Goal: Task Accomplishment & Management: Use online tool/utility

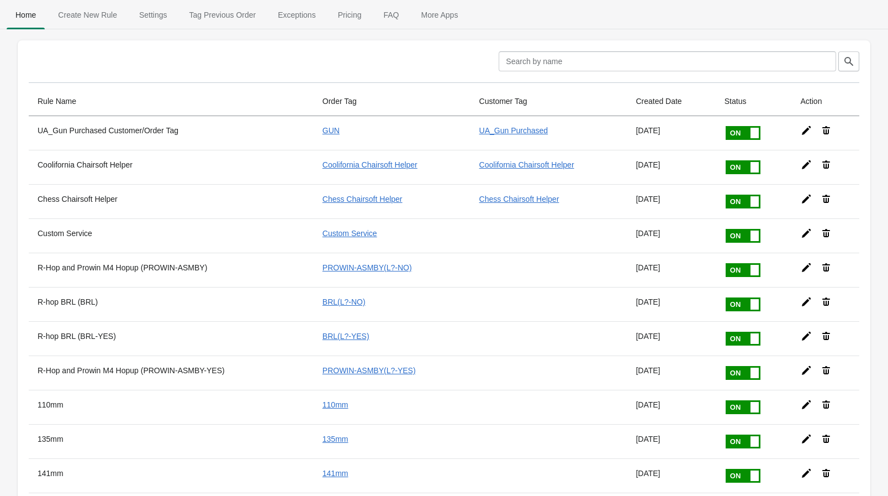
drag, startPoint x: 430, startPoint y: 417, endPoint x: 549, endPoint y: 222, distance: 228.4
click at [115, 15] on span "Create New Rule" at bounding box center [87, 15] width 77 height 20
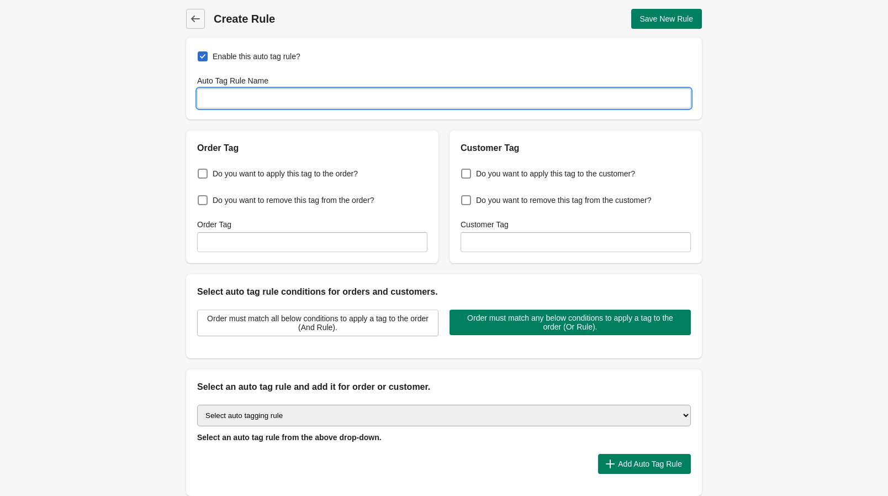
click at [229, 103] on input "Auto Tag Rule Name" at bounding box center [444, 98] width 494 height 20
type input "M110A1"
drag, startPoint x: 262, startPoint y: 98, endPoint x: 125, endPoint y: 93, distance: 136.6
click at [125, 93] on div "Back Create Rule Save New Rule Enable this auto tag rule? Auto Tag Rule Name M1…" at bounding box center [444, 267] width 888 height 535
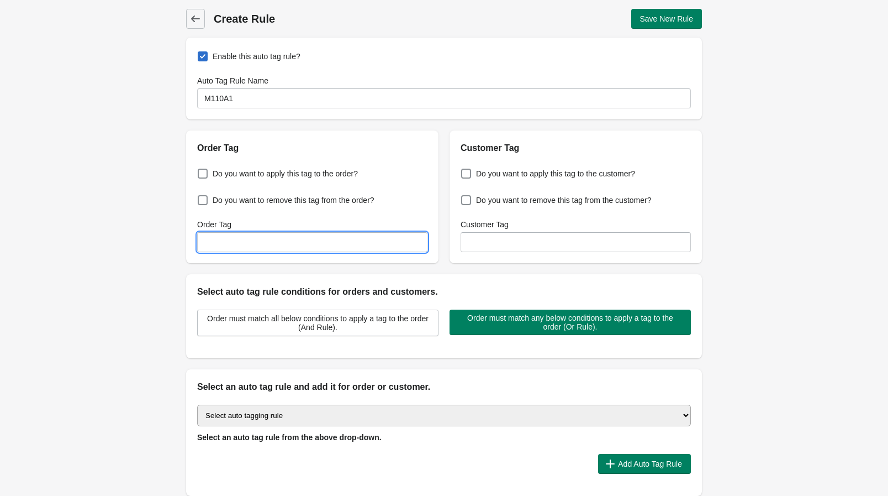
click at [267, 240] on input "Order Tag" at bounding box center [312, 242] width 230 height 20
paste input "M110A1"
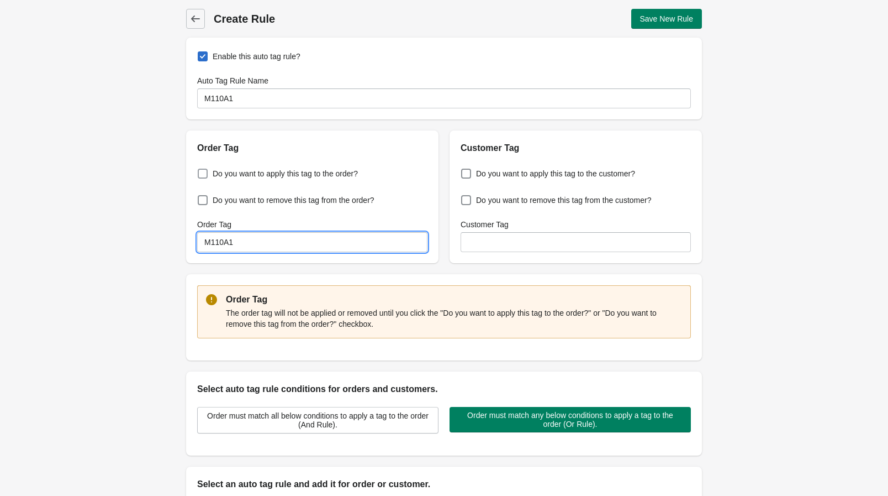
type input "M110A1"
click at [203, 173] on span at bounding box center [203, 174] width 10 height 10
click at [201, 171] on input "Do you want to apply this tag to the order?" at bounding box center [200, 170] width 1 height 1
checkbox input "true"
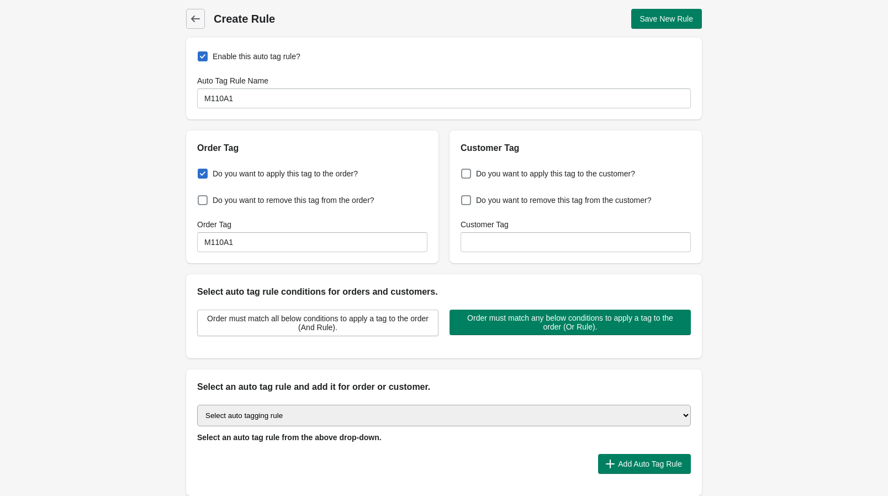
click at [157, 257] on div "Back Create Rule Save New Rule Enable this auto tag rule? Auto Tag Rule Name M1…" at bounding box center [444, 267] width 888 height 535
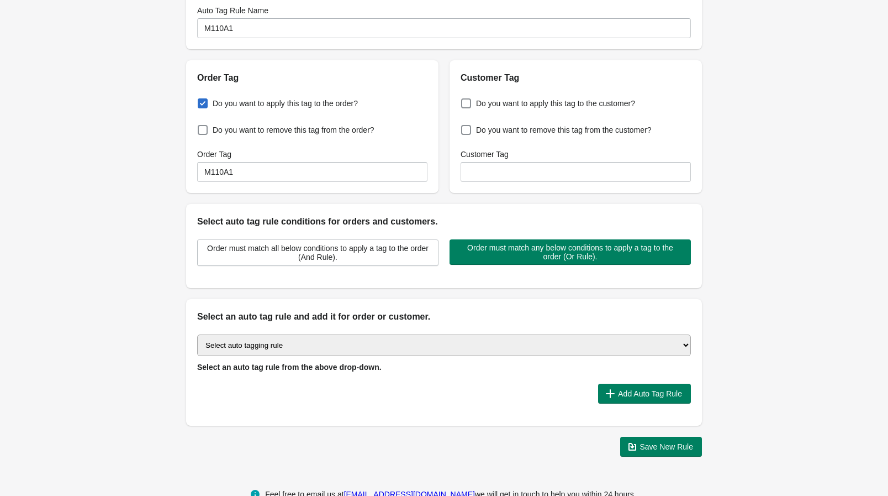
scroll to position [96, 0]
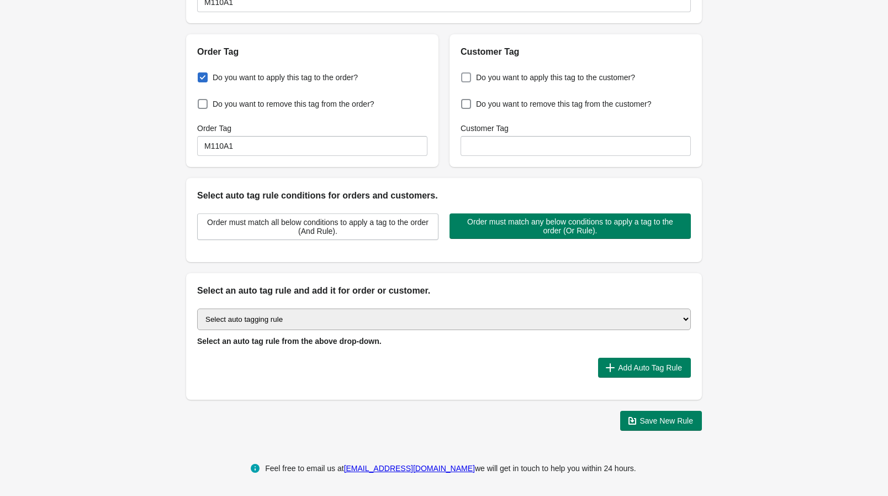
click at [469, 76] on span at bounding box center [466, 77] width 10 height 10
click at [464, 75] on input "Do you want to apply this tag to the customer?" at bounding box center [464, 74] width 1 height 1
checkbox input "true"
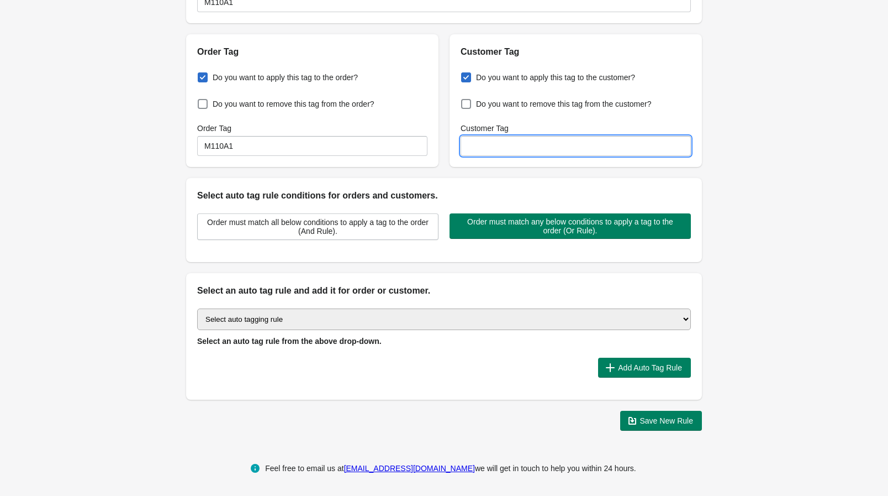
click at [491, 139] on input "Customer Tag" at bounding box center [576, 146] width 230 height 20
click at [482, 150] on input "Customer Tag" at bounding box center [576, 146] width 230 height 20
click at [549, 150] on input "Customer Tag" at bounding box center [576, 146] width 230 height 20
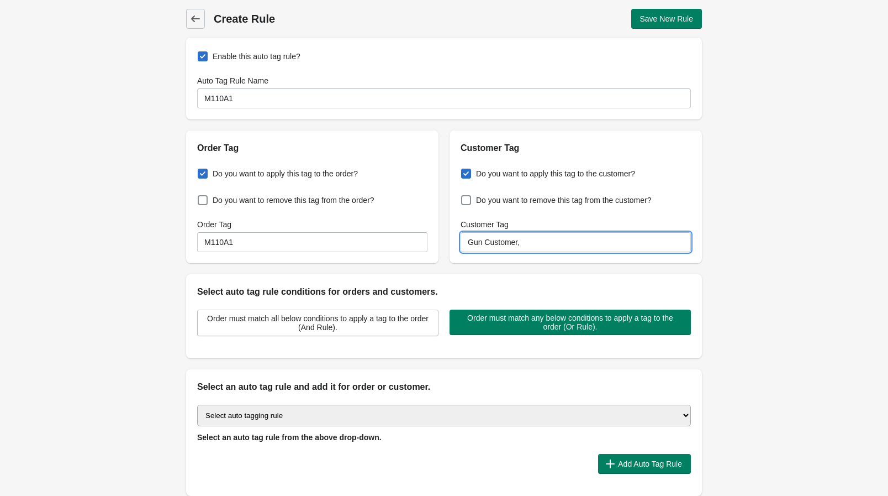
scroll to position [0, 0]
drag, startPoint x: 548, startPoint y: 245, endPoint x: 353, endPoint y: 225, distance: 196.1
click at [353, 225] on div "Order Tag Do you want to apply this tag to the order? Do you want to remove thi…" at bounding box center [438, 192] width 527 height 141
type input "UA_Gun Purchased"
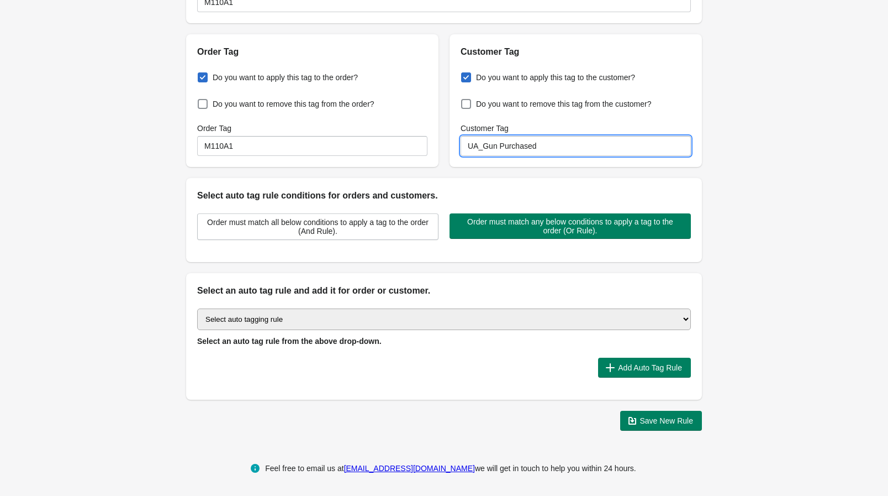
click at [362, 318] on select "Select auto tagging rule Tag by order amount Tag based on the order count (Volu…" at bounding box center [444, 319] width 494 height 22
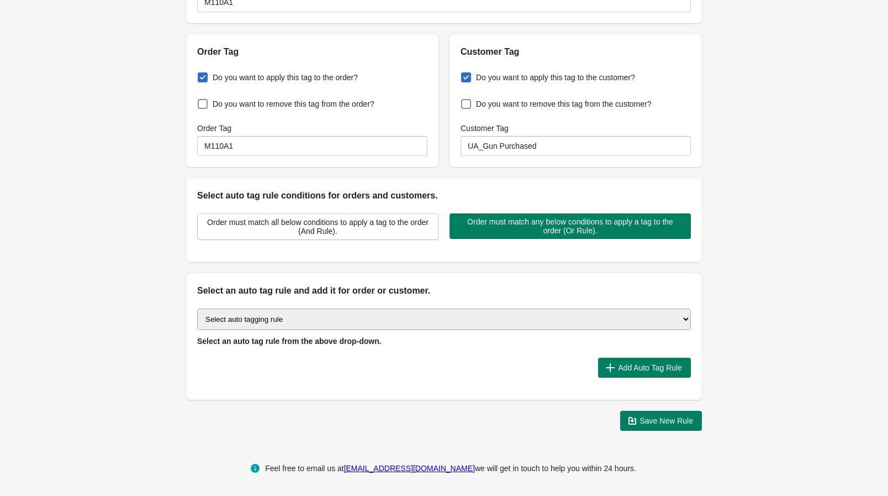
select select "1"
click at [197, 308] on select "Select auto tagging rule Tag by order amount Tag based on the order count (Volu…" at bounding box center [444, 319] width 494 height 22
click at [450, 381] on div "Select auto tagging rule Tag by order amount Tag based on the order count (Volu…" at bounding box center [444, 348] width 516 height 102
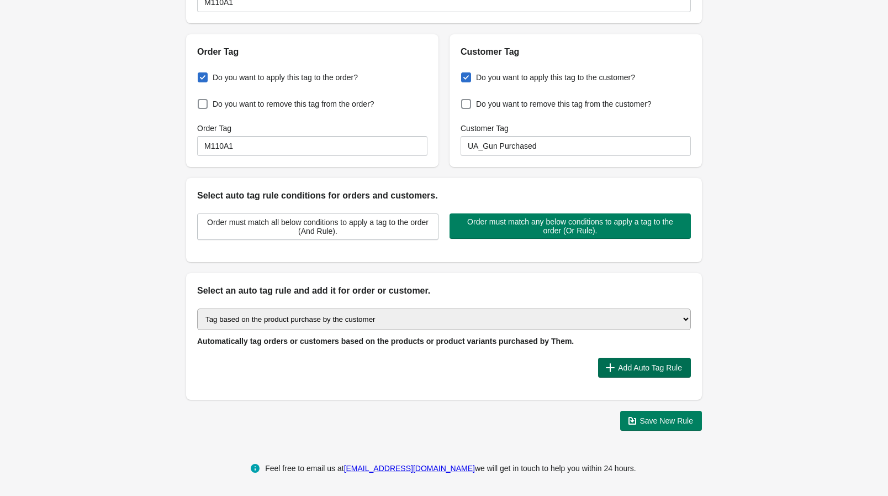
click at [633, 371] on span "Add Auto Tag Rule" at bounding box center [644, 367] width 75 height 11
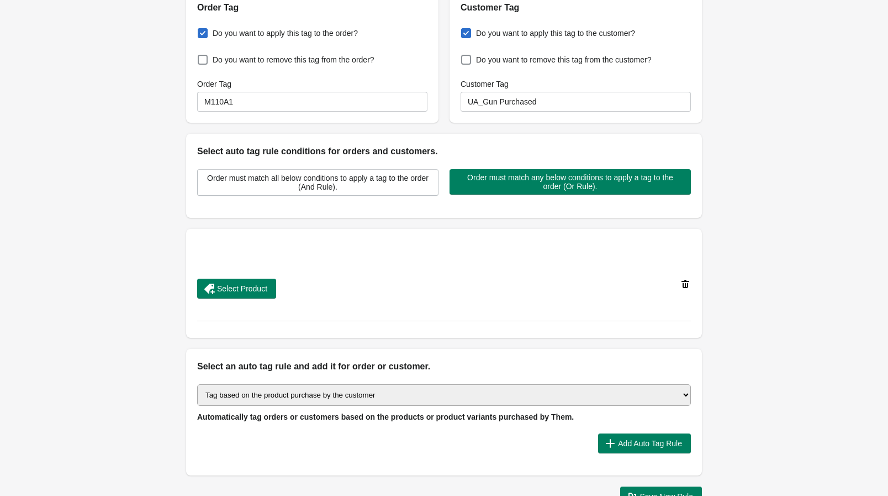
scroll to position [146, 0]
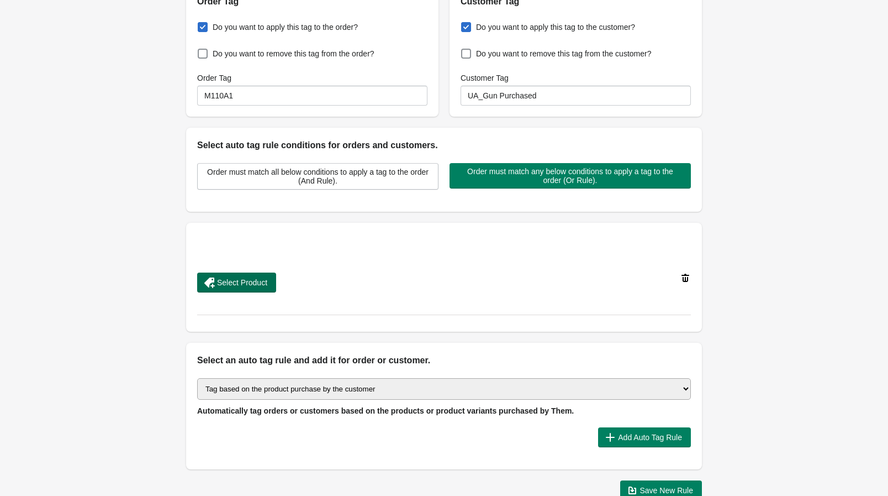
click at [257, 288] on button "Select Product" at bounding box center [236, 282] width 79 height 20
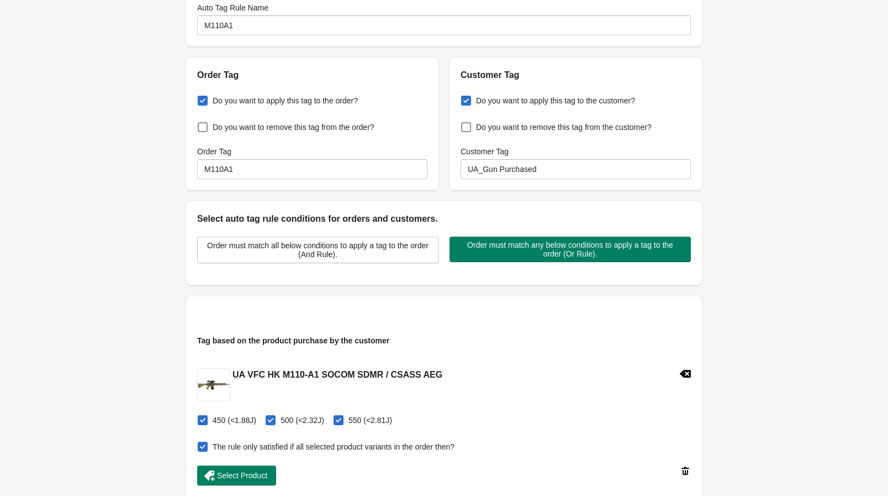
scroll to position [0, 0]
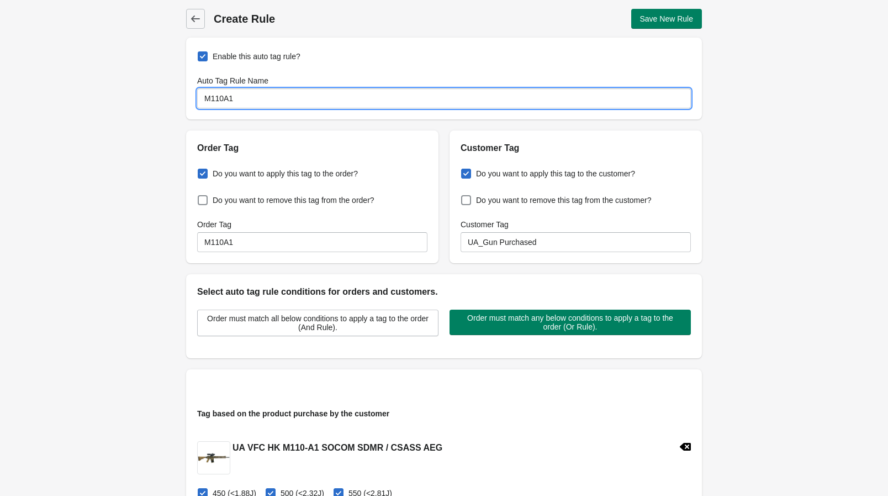
click at [287, 102] on input "M110A1" at bounding box center [444, 98] width 494 height 20
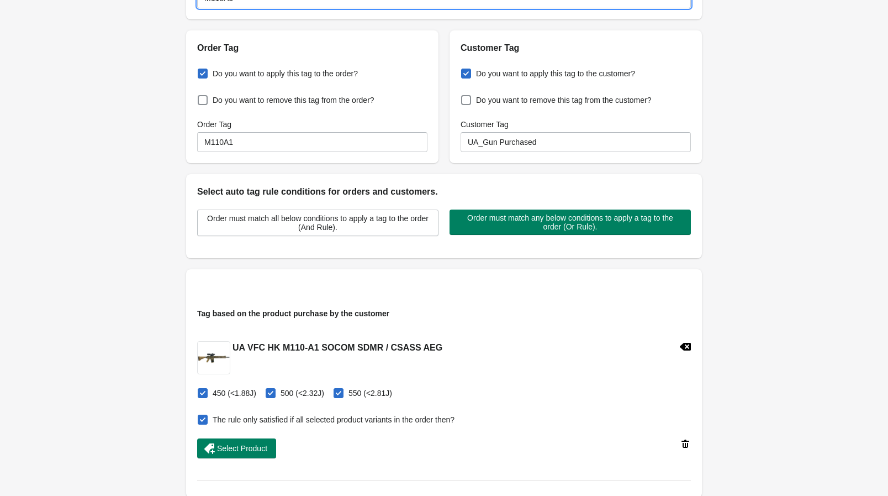
scroll to position [93, 0]
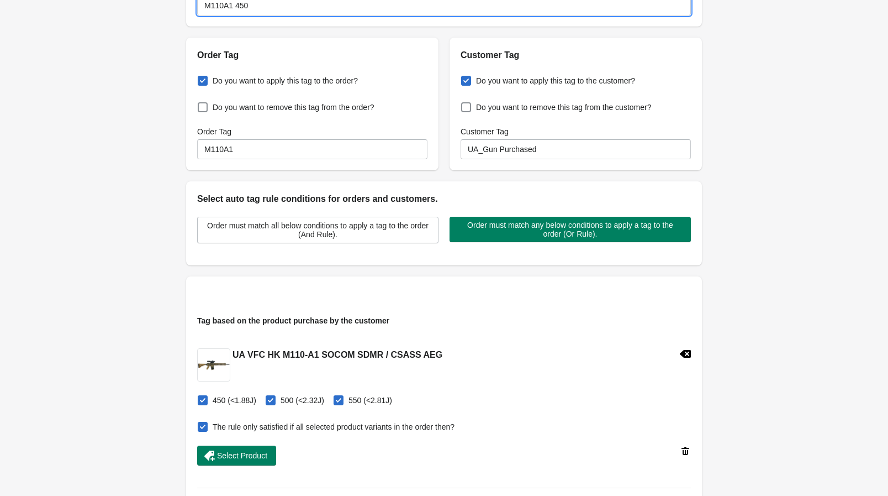
type input "M110A1 450"
click at [280, 150] on input "M110A1" at bounding box center [312, 149] width 230 height 20
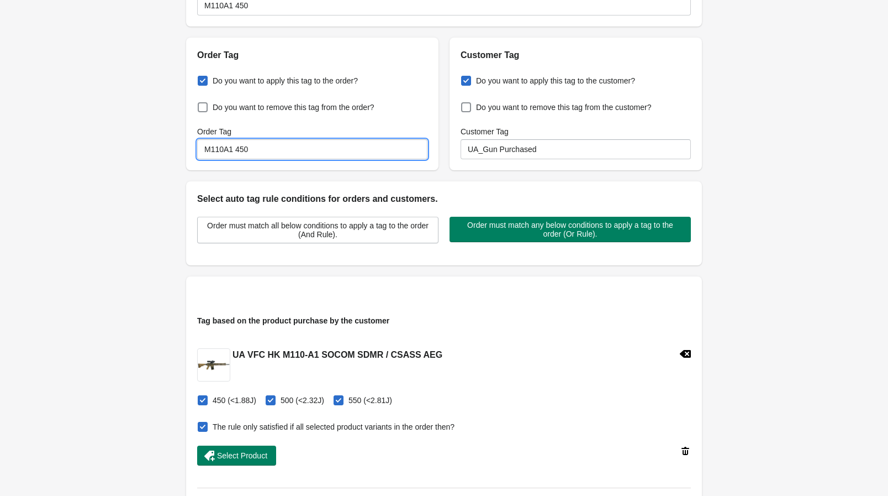
type input "M110A1 450"
click at [272, 402] on span at bounding box center [271, 400] width 10 height 10
click at [269, 397] on input "500 (<2.32J)" at bounding box center [268, 397] width 1 height 1
checkbox input "false"
click at [349, 399] on span "550 (<2.81J)" at bounding box center [371, 400] width 44 height 11
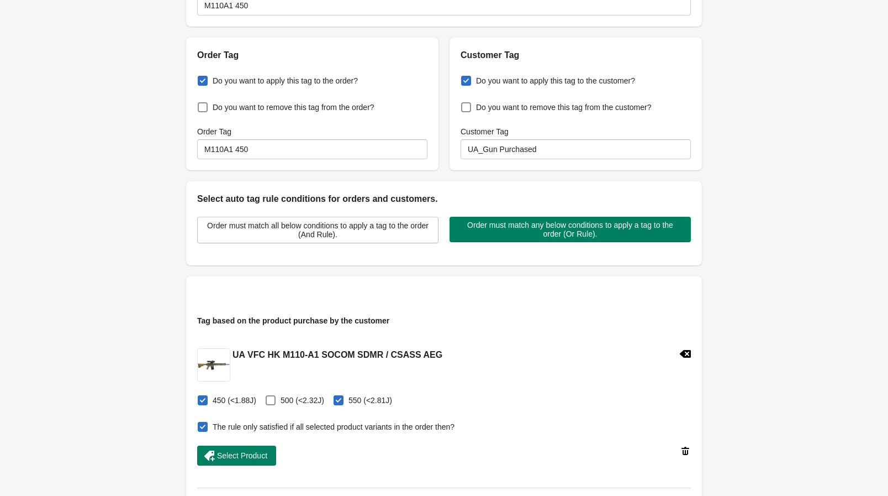
click at [336, 397] on input "550 (<2.81J)" at bounding box center [336, 397] width 1 height 1
checkbox input "false"
click at [199, 425] on span at bounding box center [203, 427] width 10 height 10
click at [200, 424] on input "The rule only satisfied if all selected product variants in the order then?" at bounding box center [200, 423] width 1 height 1
click at [203, 427] on span at bounding box center [203, 427] width 10 height 10
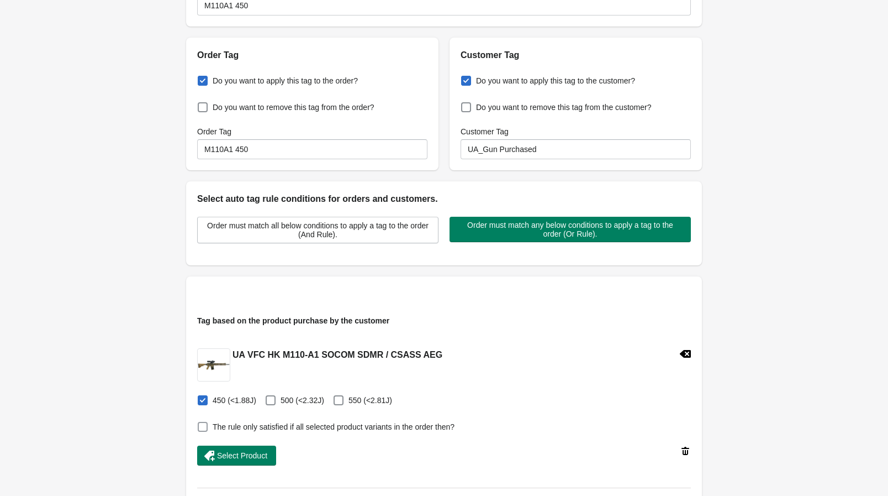
click at [201, 424] on input "The rule only satisfied if all selected product variants in the order then?" at bounding box center [200, 423] width 1 height 1
click at [203, 427] on span at bounding box center [203, 427] width 10 height 10
click at [201, 424] on input "The rule only satisfied if all selected product variants in the order then?" at bounding box center [200, 423] width 1 height 1
checkbox input "false"
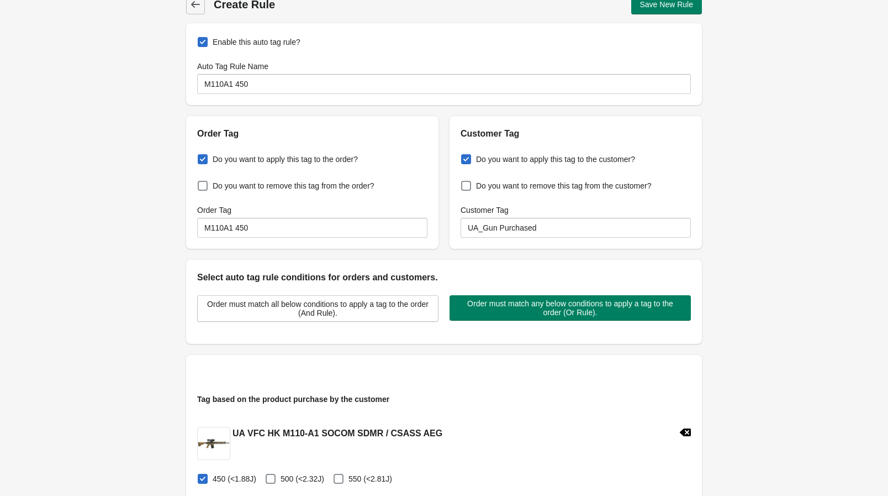
scroll to position [0, 0]
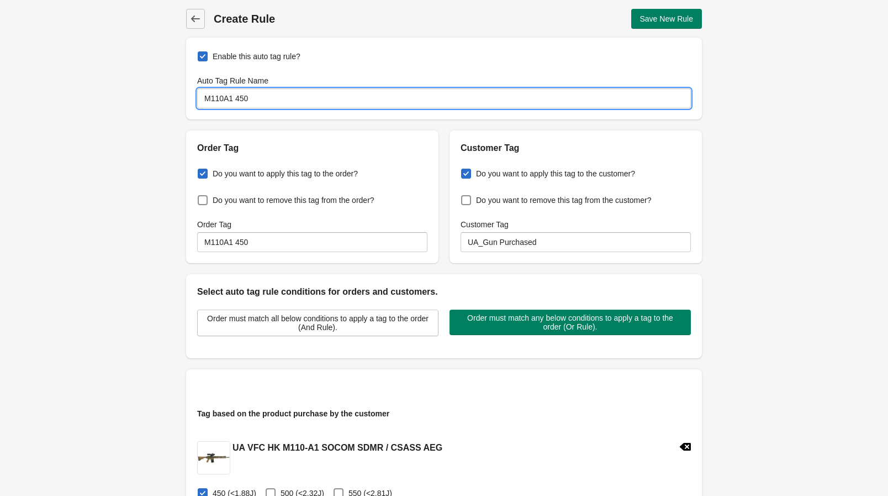
drag, startPoint x: 282, startPoint y: 102, endPoint x: 156, endPoint y: 100, distance: 126.6
click at [156, 100] on div "Back Create Rule Save New Rule Enable this auto tag rule? Auto Tag Rule Name M1…" at bounding box center [444, 387] width 888 height 775
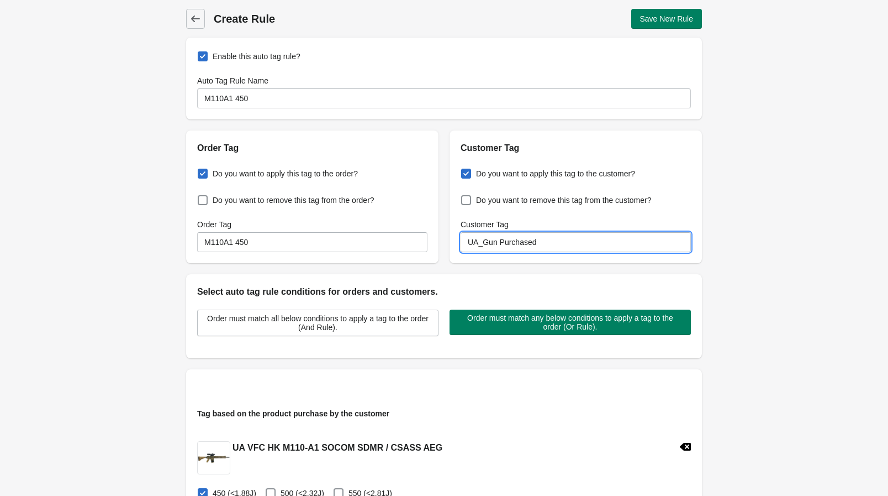
drag, startPoint x: 570, startPoint y: 248, endPoint x: 391, endPoint y: 238, distance: 179.8
click at [391, 238] on div "Order Tag Do you want to apply this tag to the order? Do you want to remove thi…" at bounding box center [438, 192] width 527 height 141
click at [141, 286] on div "Back Create Rule Save New Rule Enable this auto tag rule? Auto Tag Rule Name M1…" at bounding box center [444, 387] width 888 height 775
click at [667, 17] on span "Save New Rule" at bounding box center [667, 18] width 54 height 9
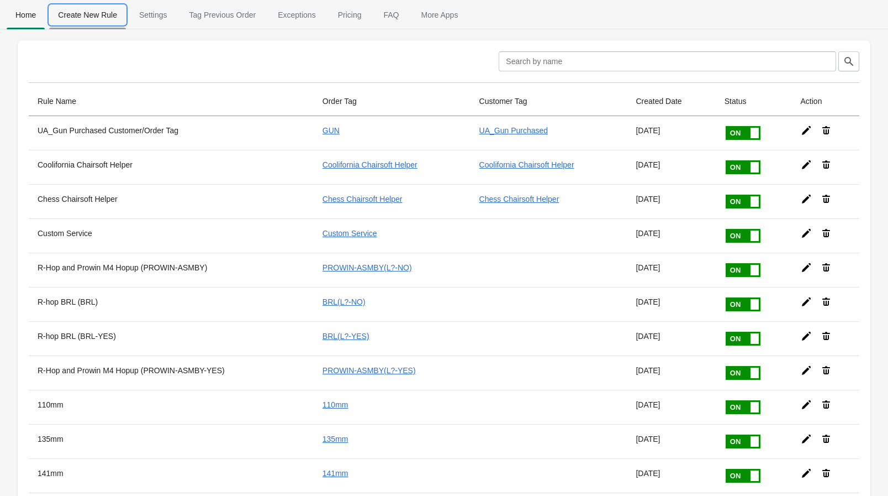
click at [89, 10] on span "Create New Rule" at bounding box center [87, 15] width 77 height 20
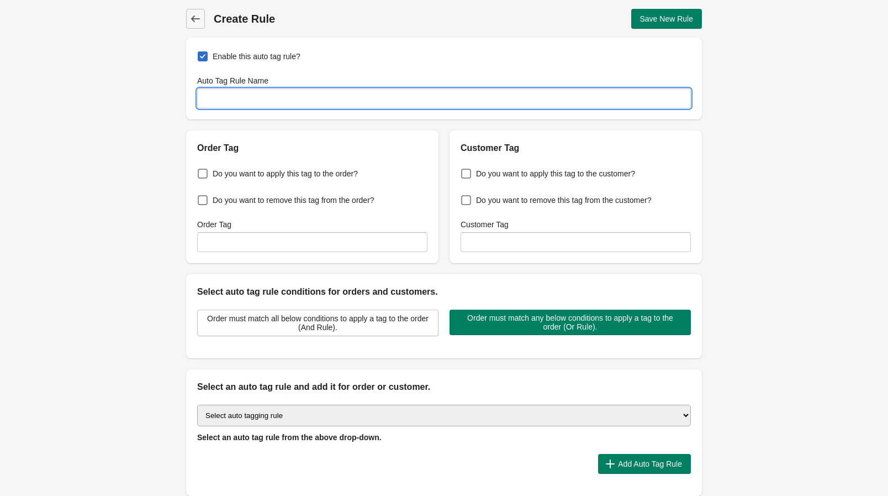
click at [270, 93] on input "Auto Tag Rule Name" at bounding box center [444, 98] width 494 height 20
paste input "UA_Gun Purchased"
type input "UA_Gun Purchased"
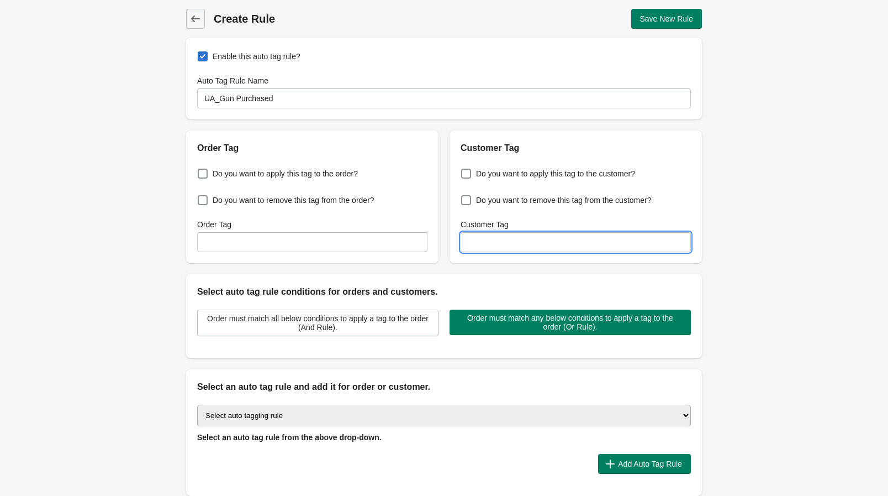
click at [487, 248] on input "Customer Tag" at bounding box center [576, 242] width 230 height 20
paste input "UA_Gun Purchased"
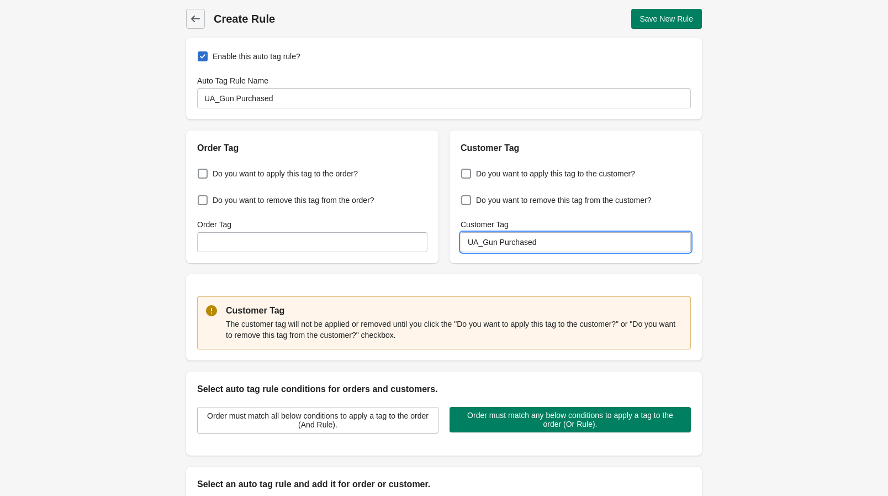
type input "UA_Gun Purchased"
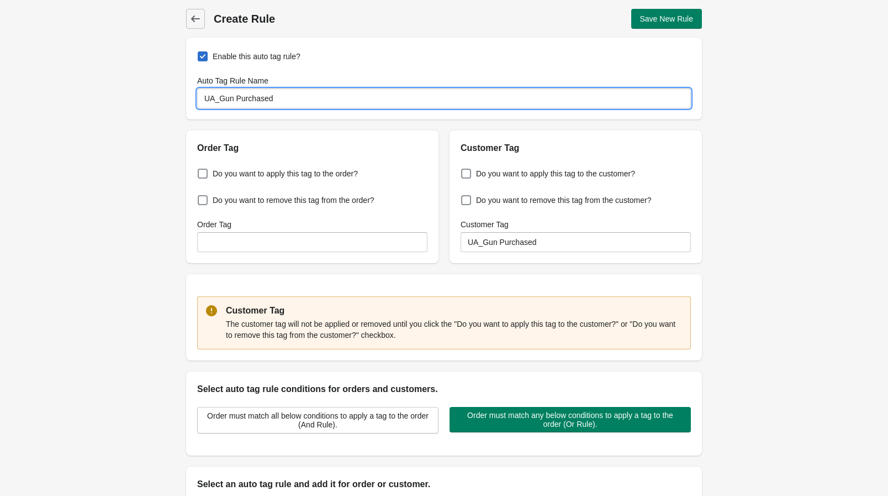
drag, startPoint x: 297, startPoint y: 97, endPoint x: 128, endPoint y: 98, distance: 169.1
click at [128, 98] on div "Back Create Rule Save New Rule Enable this auto tag rule? Auto Tag Rule Name UA…" at bounding box center [444, 316] width 888 height 633
drag, startPoint x: 302, startPoint y: 96, endPoint x: 128, endPoint y: 104, distance: 174.2
click at [119, 96] on div "Back Create Rule Save New Rule Enable this auto tag rule? Auto Tag Rule Name M1…" at bounding box center [444, 316] width 888 height 633
type input "M110A1 500"
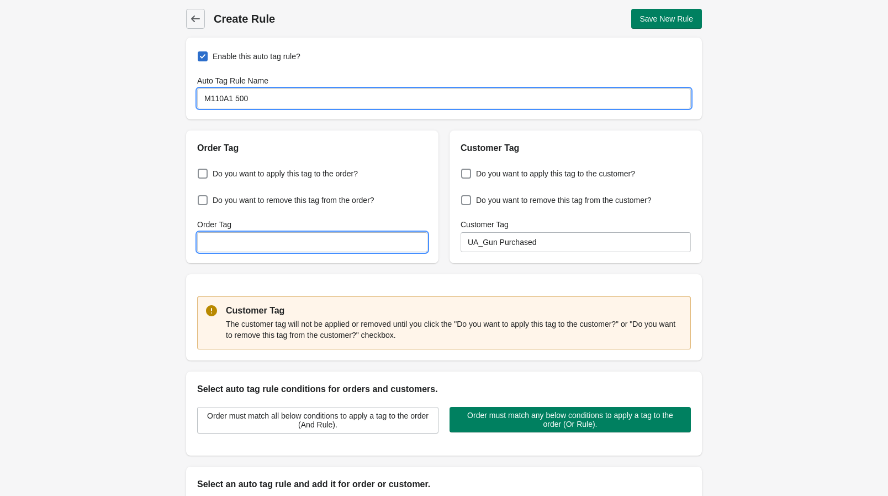
click at [244, 245] on input "Order Tag" at bounding box center [312, 242] width 230 height 20
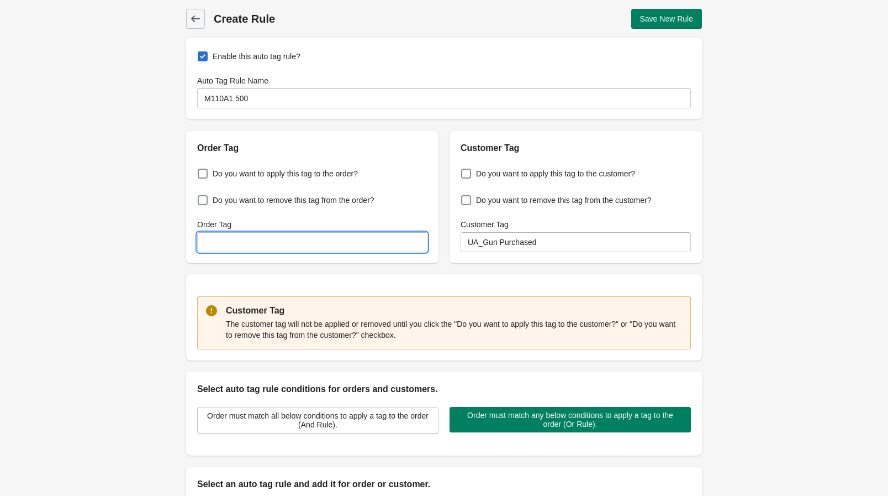
paste input "M110A1 500"
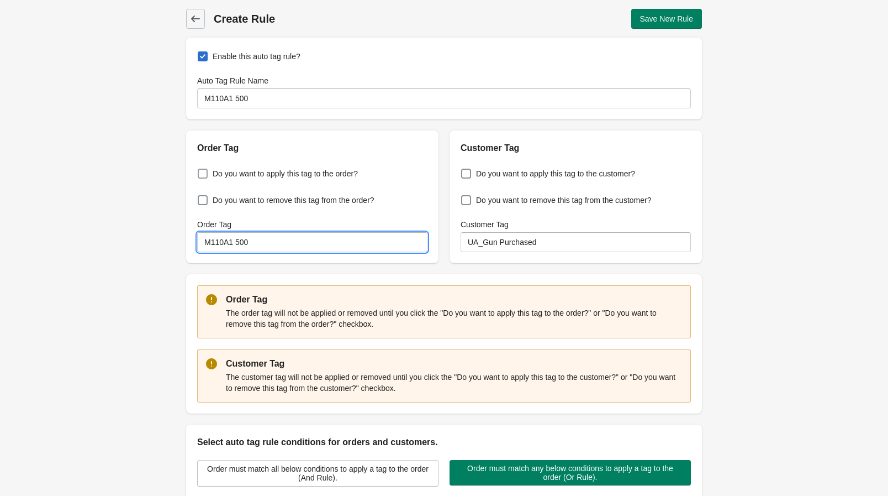
type input "M110A1 500"
click at [206, 175] on span at bounding box center [203, 174] width 10 height 10
click at [201, 171] on input "Do you want to apply this tag to the order?" at bounding box center [200, 170] width 1 height 1
checkbox input "true"
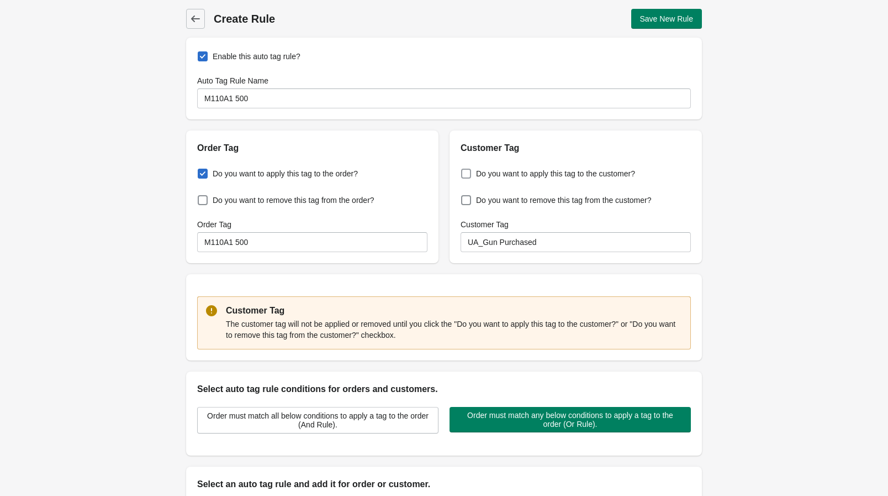
click at [466, 175] on span at bounding box center [466, 174] width 10 height 10
click at [464, 171] on input "Do you want to apply this tag to the customer?" at bounding box center [464, 170] width 1 height 1
checkbox input "true"
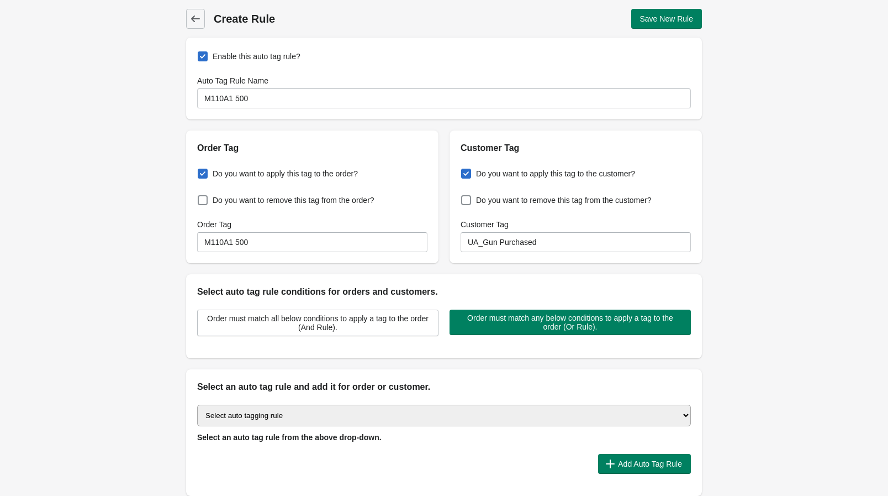
click at [28, 243] on div "Back Create Rule Save New Rule Enable this auto tag rule? Auto Tag Rule Name M1…" at bounding box center [444, 267] width 888 height 535
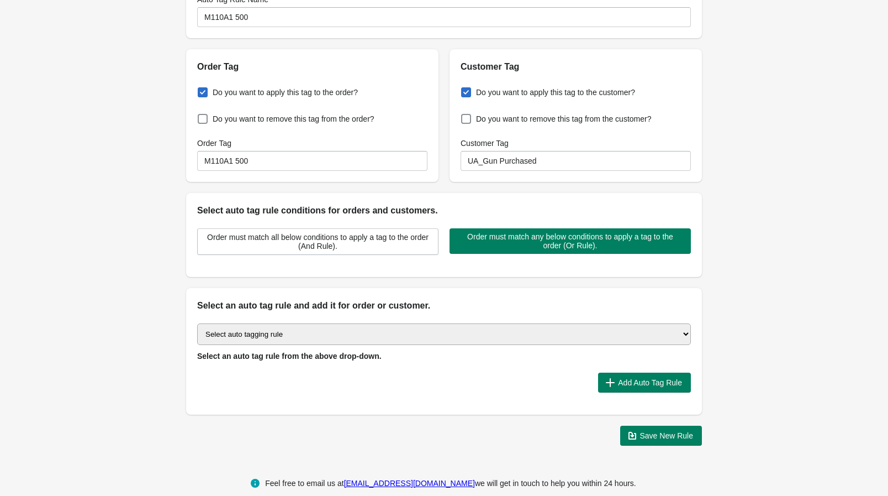
scroll to position [96, 0]
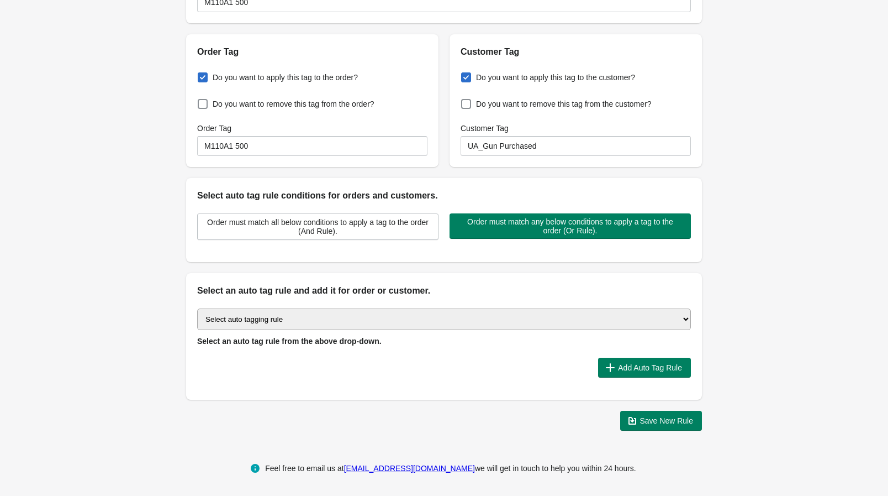
click at [387, 321] on select "Select auto tagging rule Tag by order amount Tag based on the order count (Volu…" at bounding box center [444, 319] width 494 height 22
select select "1"
click at [197, 308] on select "Select auto tagging rule Tag by order amount Tag based on the order count (Volu…" at bounding box center [444, 319] width 494 height 22
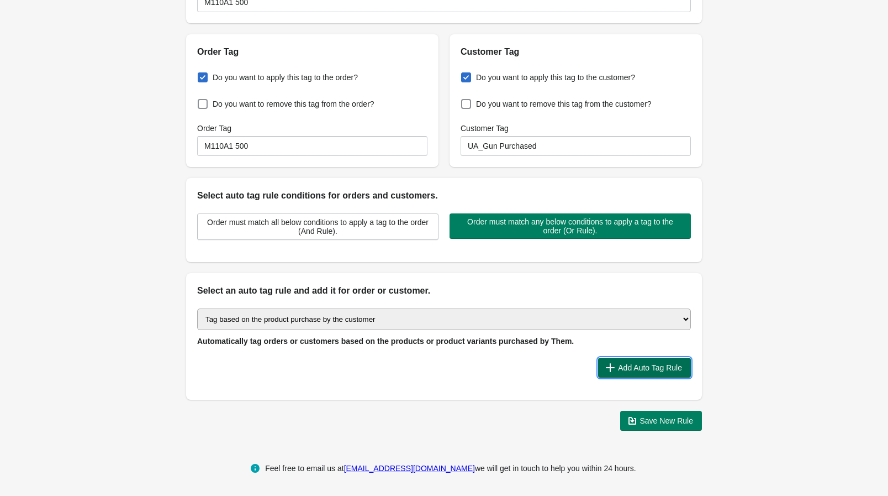
click at [606, 362] on icon "button" at bounding box center [610, 367] width 11 height 11
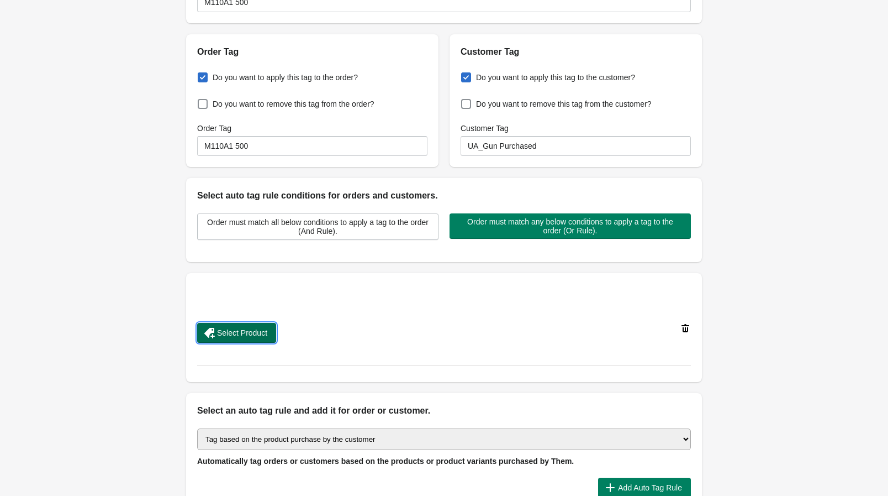
click at [259, 328] on span "Select Product" at bounding box center [242, 332] width 50 height 9
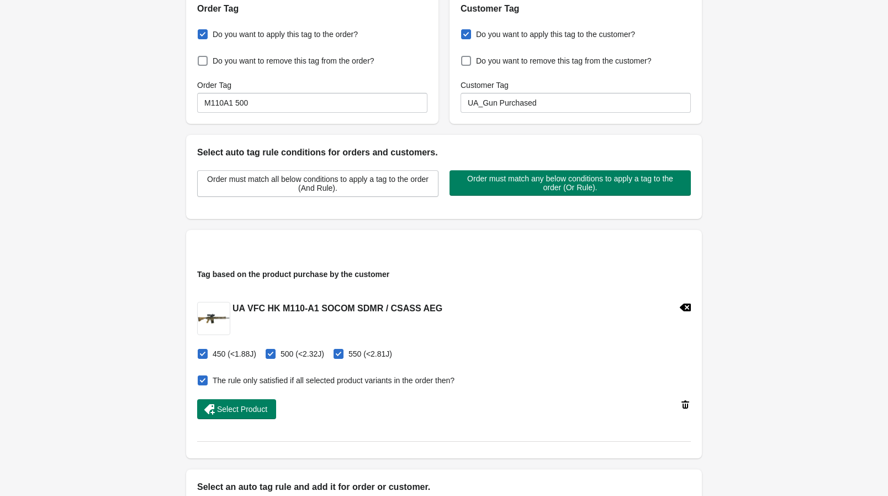
scroll to position [146, 0]
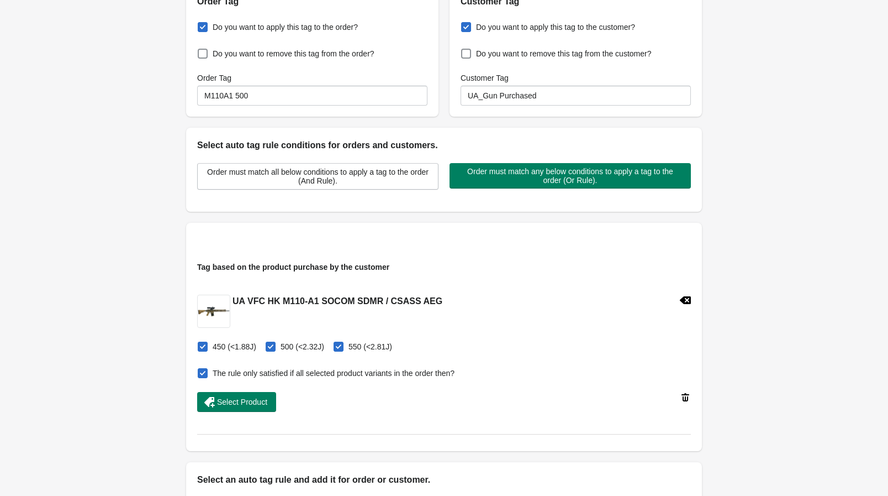
click at [206, 348] on span at bounding box center [203, 346] width 10 height 10
click at [201, 344] on input "450 (<1.88J)" at bounding box center [200, 343] width 1 height 1
checkbox input "false"
click at [204, 369] on span at bounding box center [203, 373] width 10 height 10
click at [201, 370] on input "The rule only satisfied if all selected product variants in the order then?" at bounding box center [200, 370] width 1 height 1
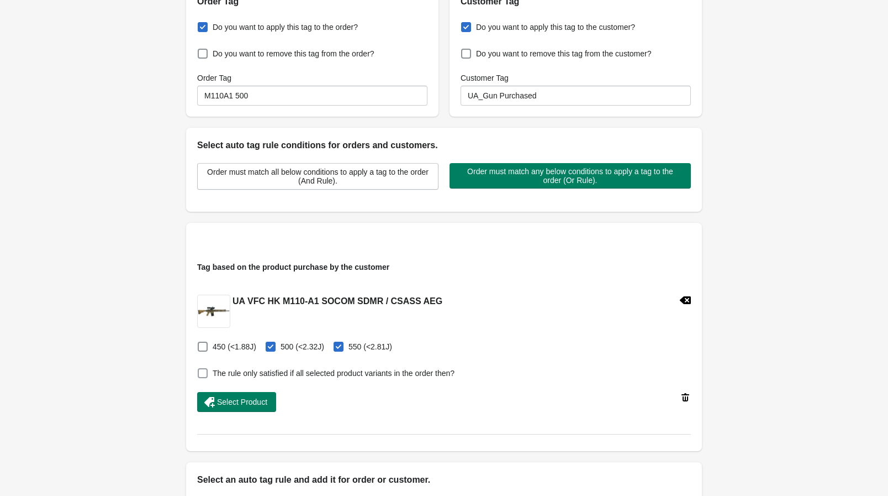
checkbox input "false"
click at [340, 346] on label "550 (<2.81J)" at bounding box center [362, 346] width 59 height 15
click at [336, 344] on input "550 (<2.81J)" at bounding box center [336, 343] width 1 height 1
checkbox input "false"
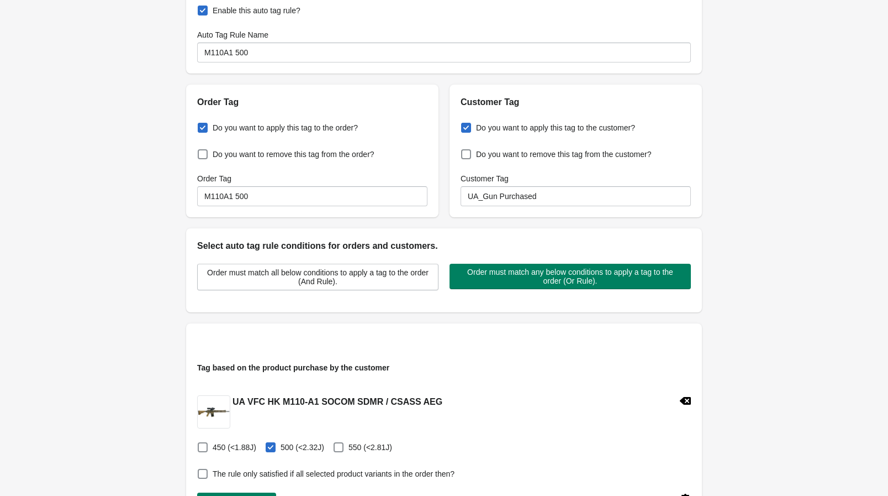
scroll to position [0, 0]
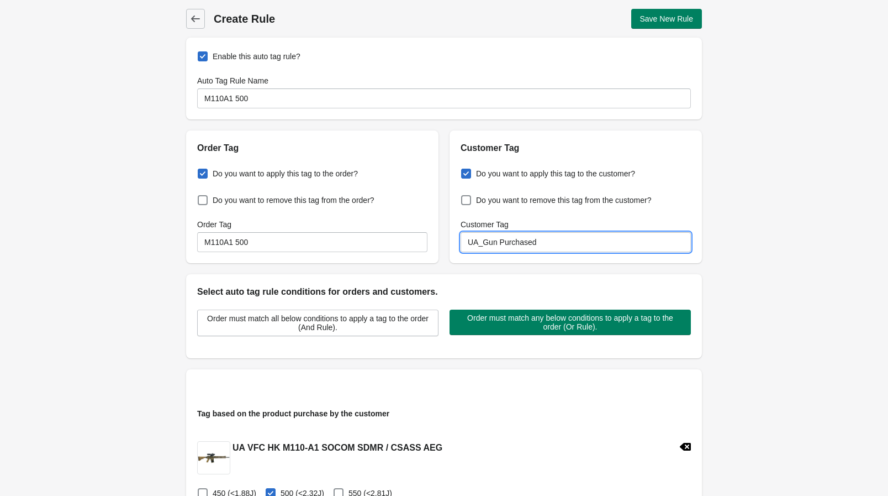
drag, startPoint x: 539, startPoint y: 245, endPoint x: 405, endPoint y: 244, distance: 133.7
click at [405, 244] on div "Order Tag Do you want to apply this tag to the order? Do you want to remove thi…" at bounding box center [438, 192] width 527 height 141
click at [669, 17] on span "Save New Rule" at bounding box center [667, 18] width 54 height 9
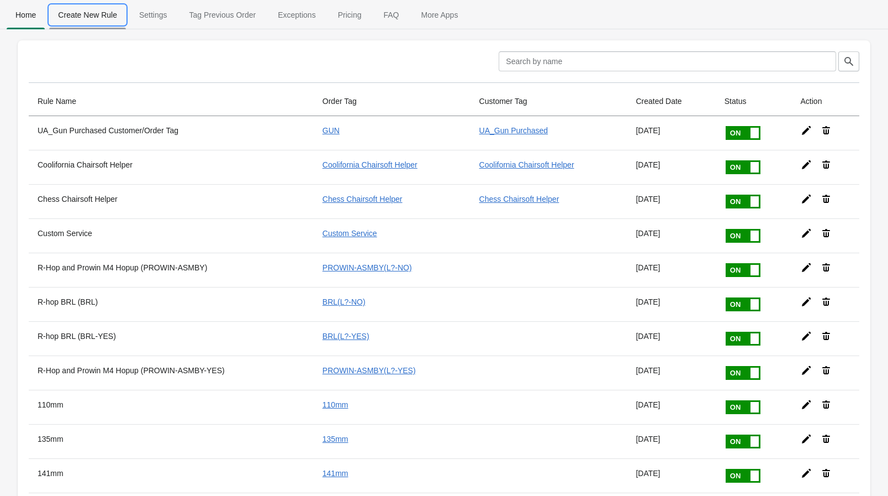
click at [91, 17] on span "Create New Rule" at bounding box center [87, 15] width 77 height 20
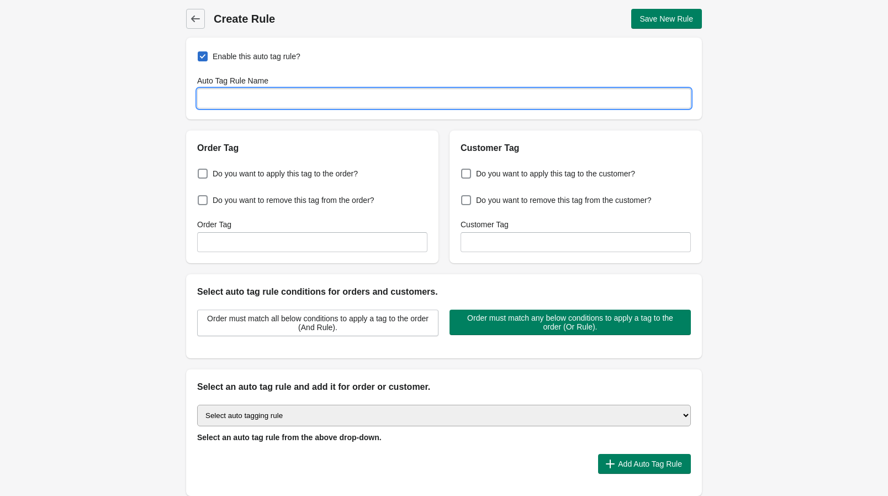
click at [302, 98] on input "Auto Tag Rule Name" at bounding box center [444, 98] width 494 height 20
paste input "UA_Gun Purchased"
type input "UA_Gun Purchased"
click at [475, 244] on input "Customer Tag" at bounding box center [576, 242] width 230 height 20
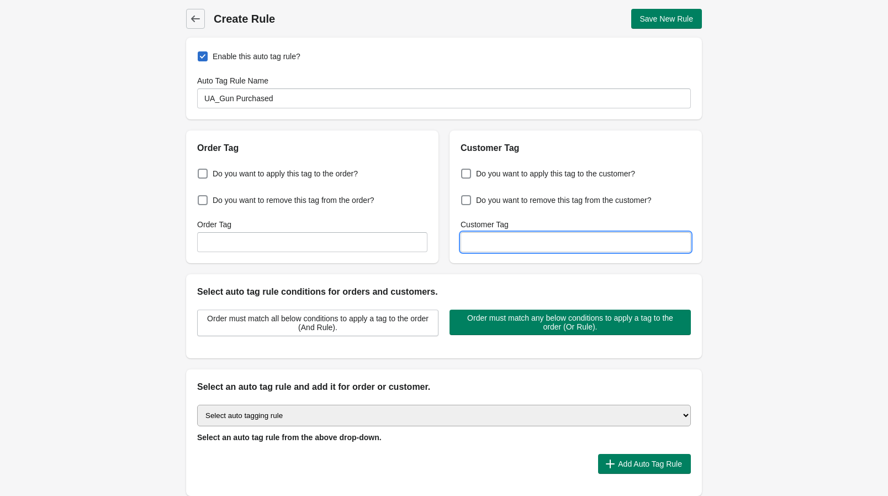
paste input "UA_Gun Purchased"
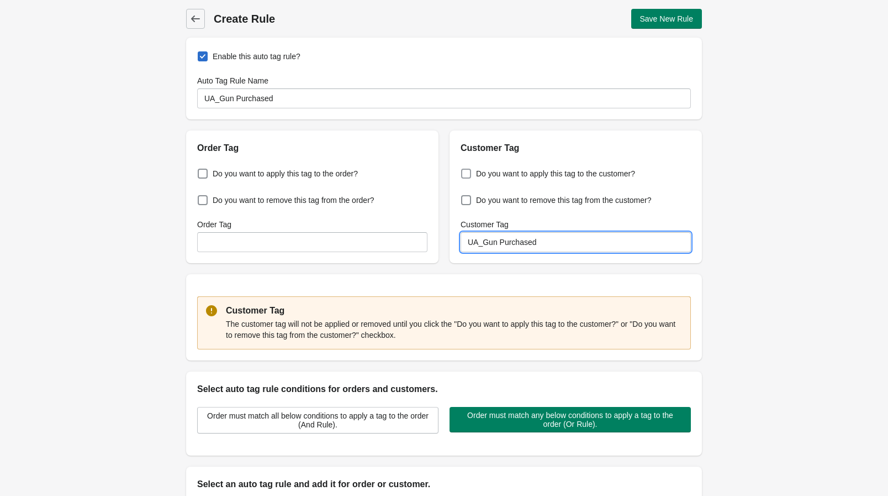
type input "UA_Gun Purchased"
click at [467, 169] on span at bounding box center [466, 174] width 10 height 10
click at [464, 170] on input "Do you want to apply this tag to the customer?" at bounding box center [464, 170] width 1 height 1
checkbox input "true"
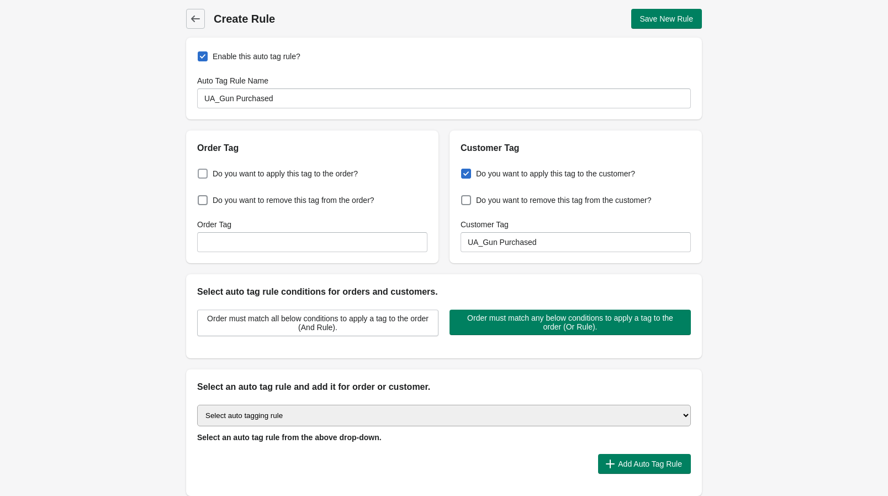
click at [200, 170] on span at bounding box center [203, 174] width 10 height 10
click at [200, 170] on input "Do you want to apply this tag to the order?" at bounding box center [200, 170] width 1 height 1
checkbox input "true"
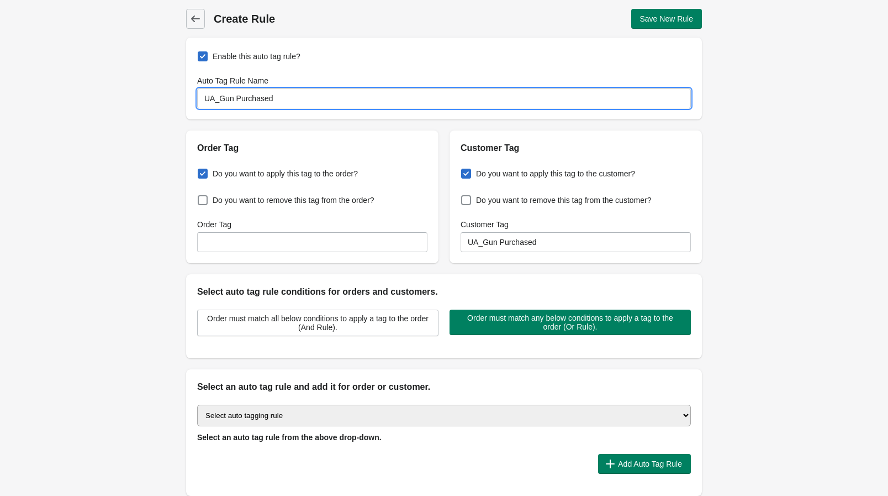
drag, startPoint x: 280, startPoint y: 95, endPoint x: 142, endPoint y: 94, distance: 137.6
click at [142, 94] on div "Back Create Rule Save New Rule Enable this auto tag rule? Auto Tag Rule Name UA…" at bounding box center [444, 267] width 888 height 535
type input "M110A1 550"
click at [246, 243] on input "Order Tag" at bounding box center [312, 242] width 230 height 20
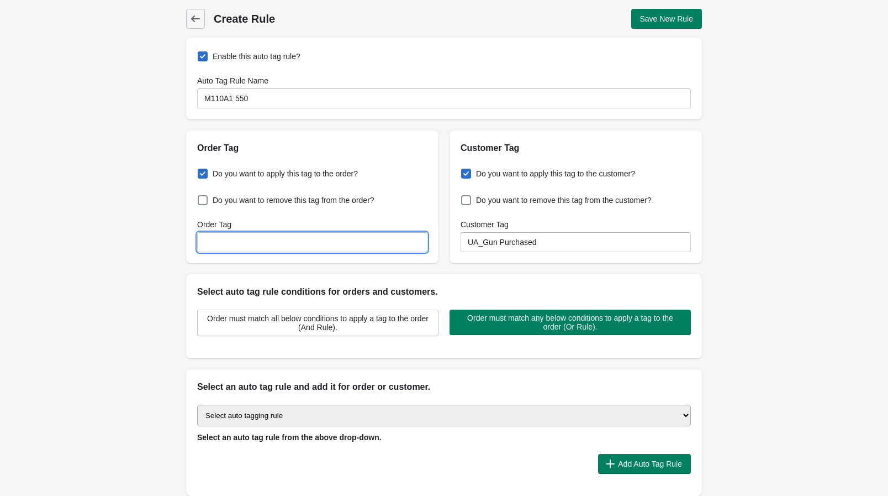
paste input "M110A1 550"
type input "M110A1 550"
click at [116, 270] on div "Back Create Rule Save New Rule Enable this auto tag rule? Auto Tag Rule Name M1…" at bounding box center [444, 267] width 888 height 535
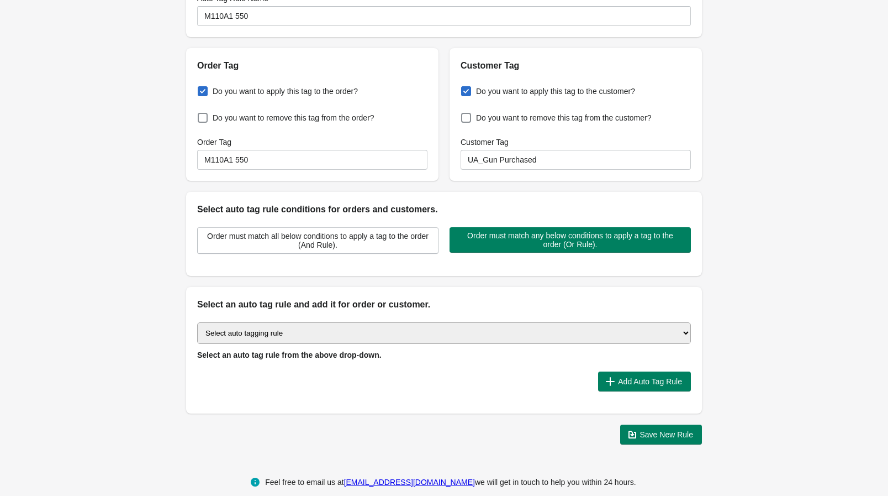
scroll to position [96, 0]
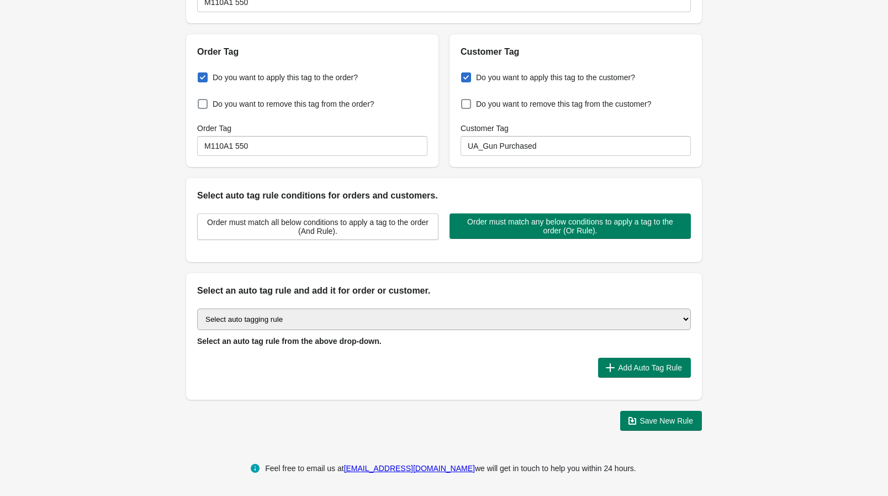
click at [322, 314] on select "Select auto tagging rule Tag by order amount Tag based on the order count (Volu…" at bounding box center [444, 319] width 494 height 22
select select "1"
click at [197, 308] on select "Select auto tagging rule Tag by order amount Tag based on the order count (Volu…" at bounding box center [444, 319] width 494 height 22
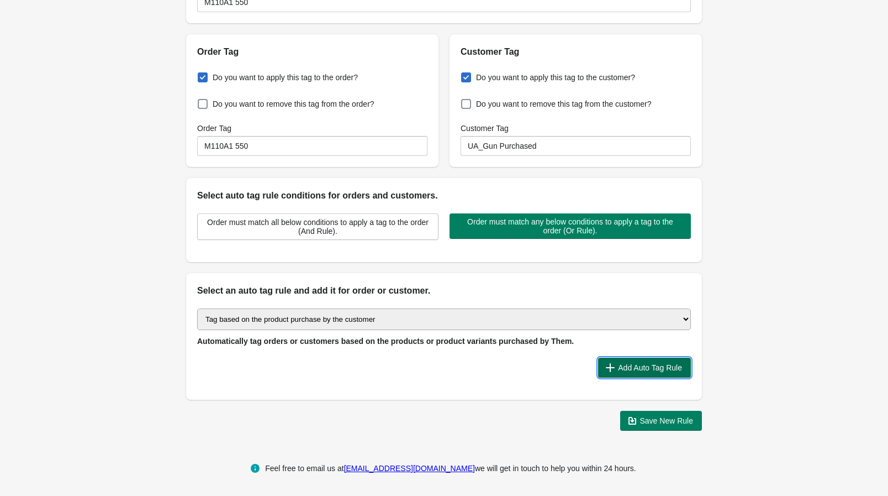
click at [643, 365] on span "Add Auto Tag Rule" at bounding box center [650, 367] width 64 height 9
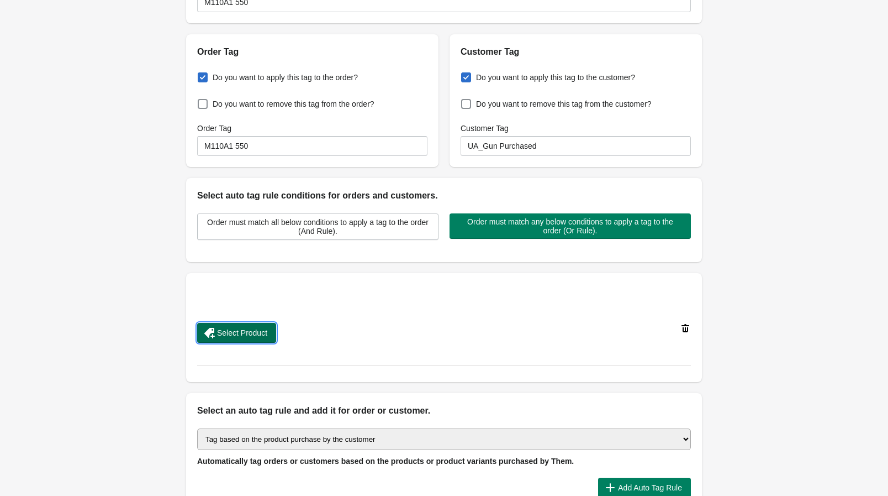
click at [251, 325] on button "Select Product" at bounding box center [236, 333] width 79 height 20
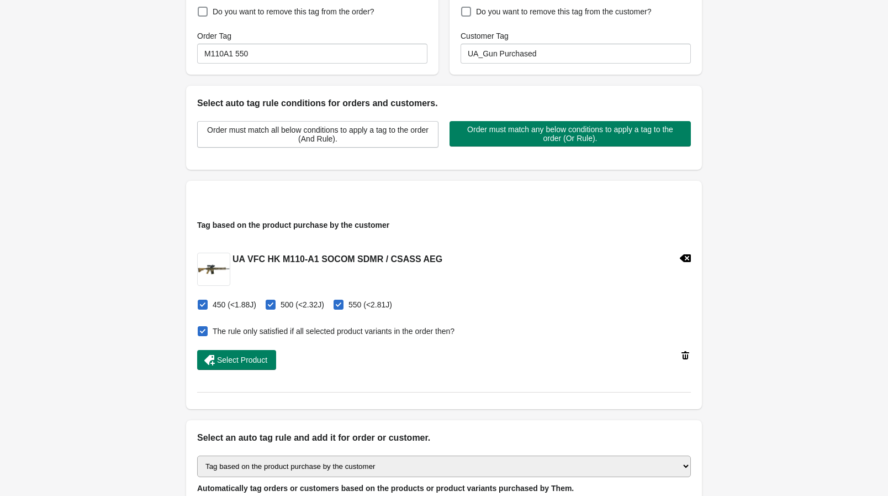
scroll to position [197, 0]
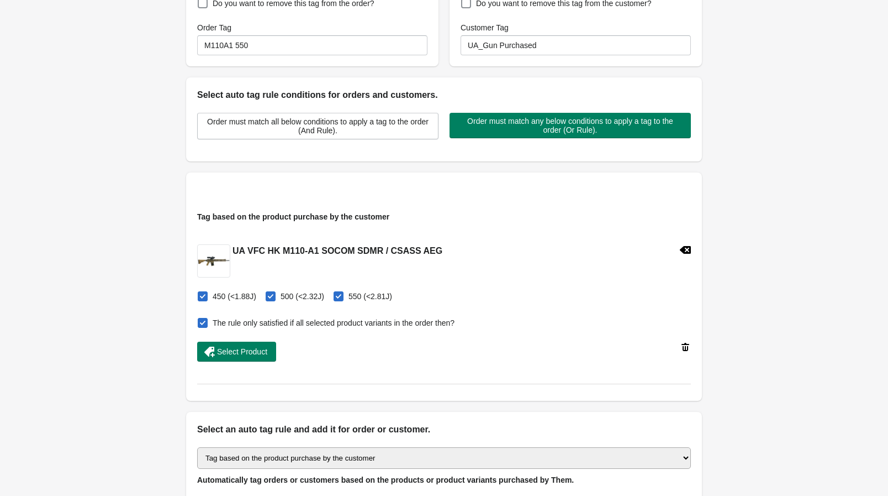
drag, startPoint x: 206, startPoint y: 298, endPoint x: 263, endPoint y: 301, distance: 57.0
click at [206, 298] on span at bounding box center [203, 296] width 10 height 10
click at [201, 293] on input "450 (<1.88J)" at bounding box center [200, 293] width 1 height 1
checkbox input "false"
click at [267, 296] on span at bounding box center [271, 296] width 10 height 10
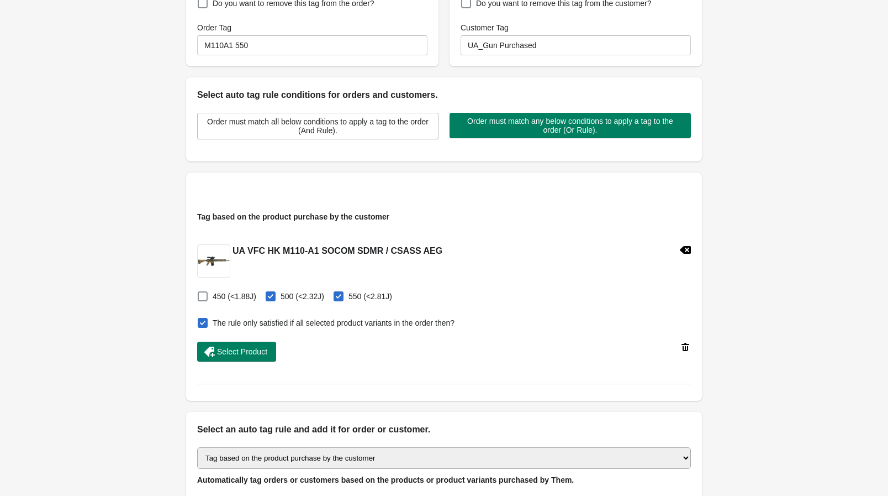
click at [268, 293] on input "500 (<2.32J)" at bounding box center [268, 293] width 1 height 1
checkbox input "false"
click at [206, 320] on span at bounding box center [203, 323] width 10 height 10
click at [201, 320] on input "The rule only satisfied if all selected product variants in the order then?" at bounding box center [200, 319] width 1 height 1
checkbox input "false"
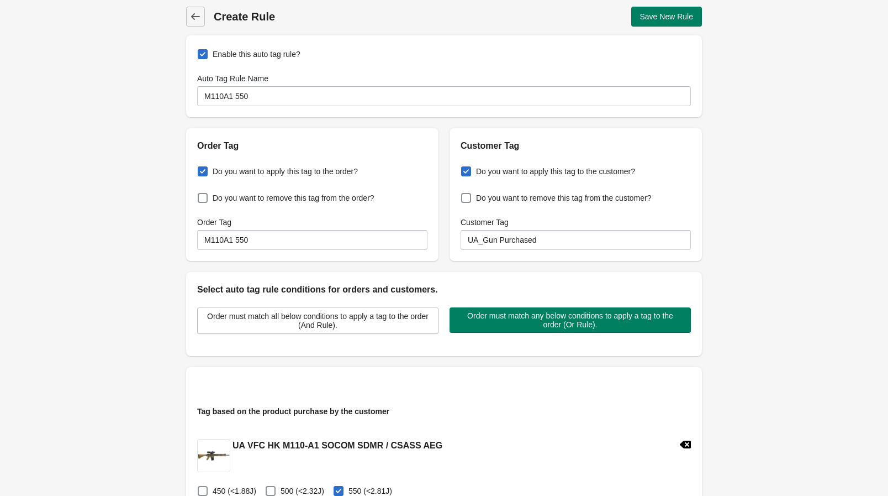
scroll to position [0, 0]
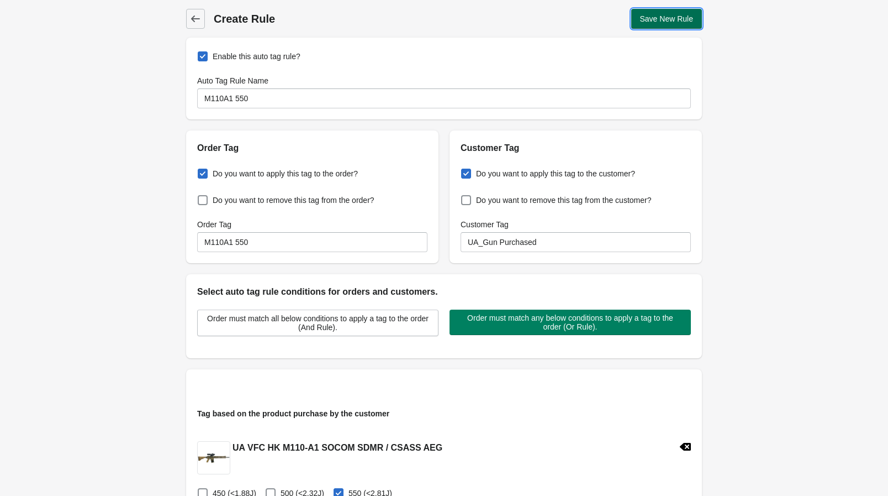
click at [657, 20] on span "Save New Rule" at bounding box center [667, 18] width 54 height 9
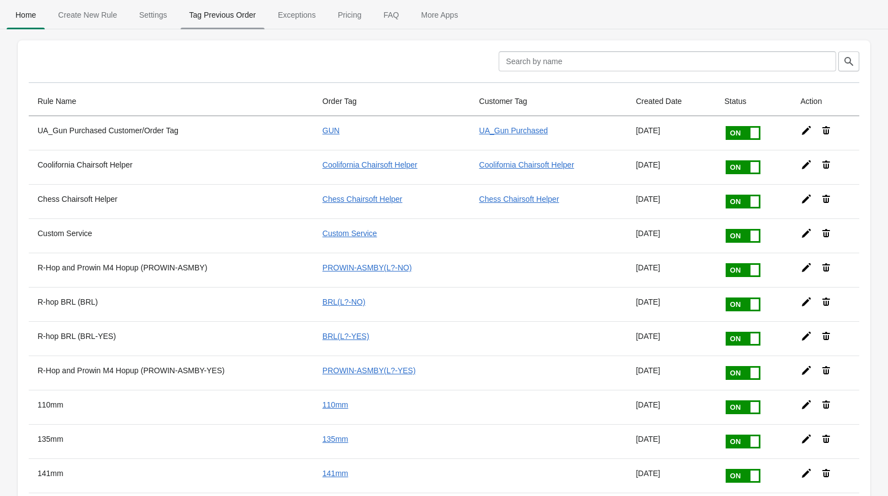
click at [230, 15] on span "Tag Previous Order" at bounding box center [223, 15] width 85 height 20
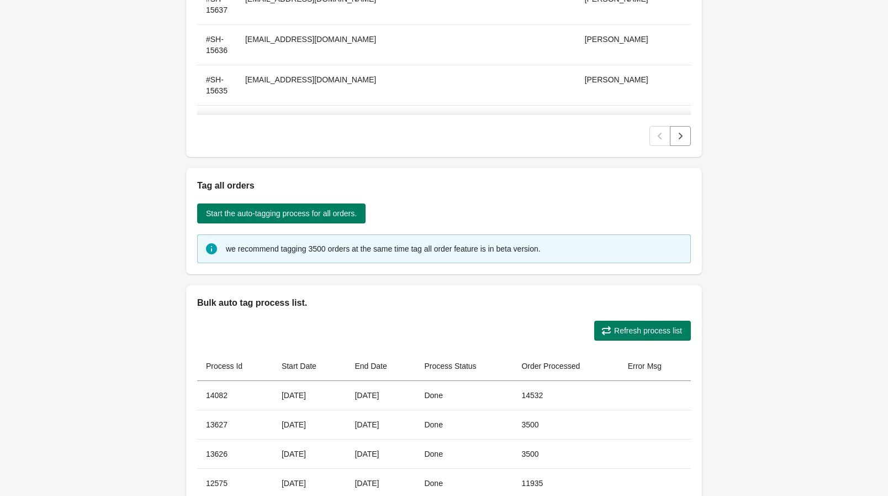
scroll to position [301, 0]
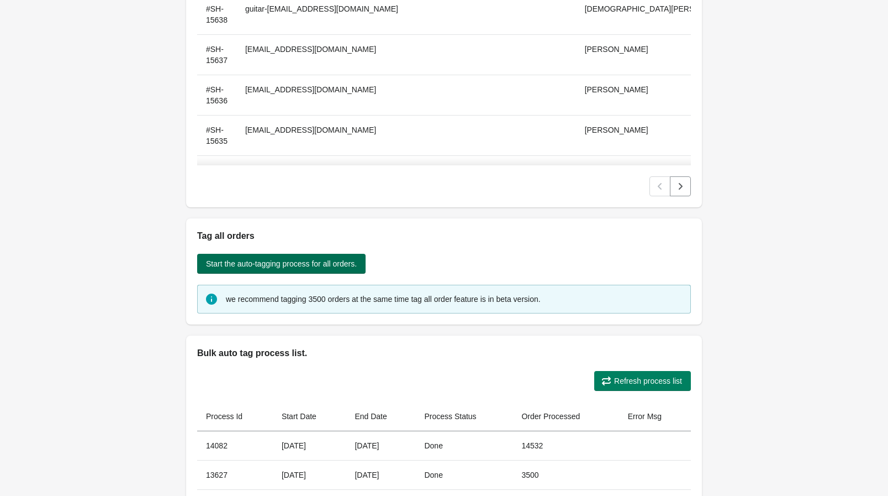
click at [309, 266] on span "Start the auto-tagging process for all orders." at bounding box center [281, 263] width 151 height 9
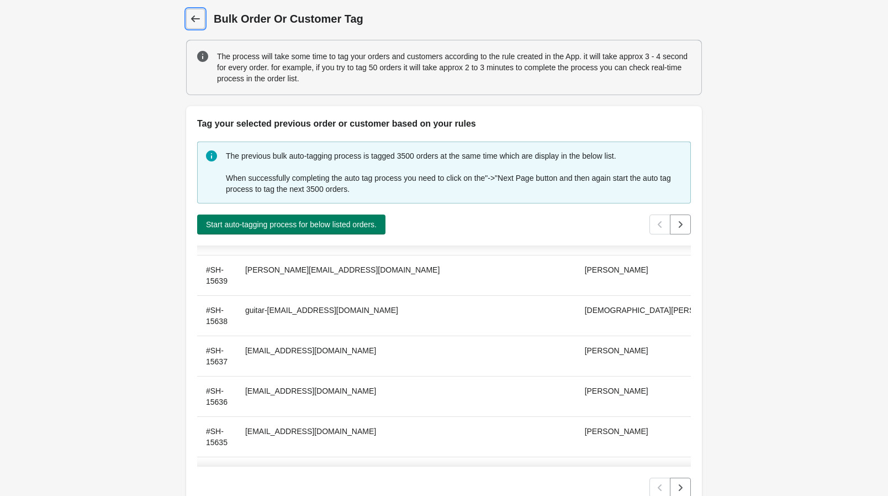
click at [191, 17] on icon at bounding box center [195, 18] width 11 height 11
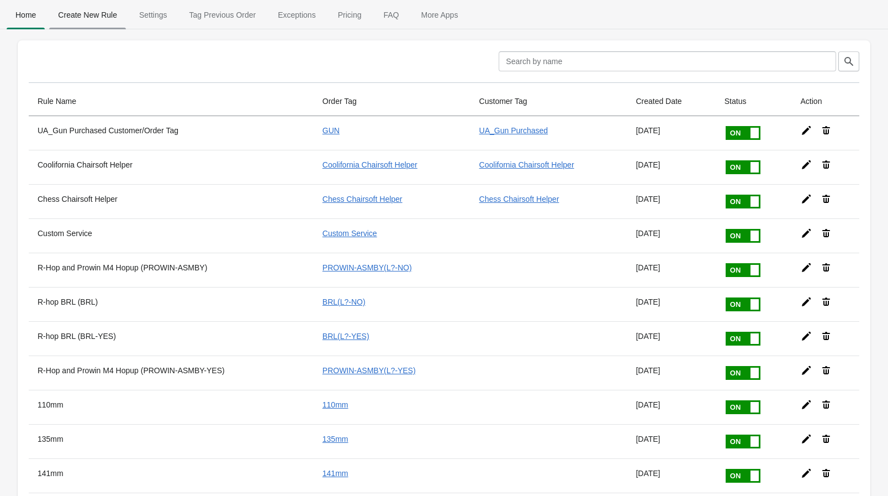
click at [95, 17] on span "Create New Rule" at bounding box center [87, 15] width 77 height 20
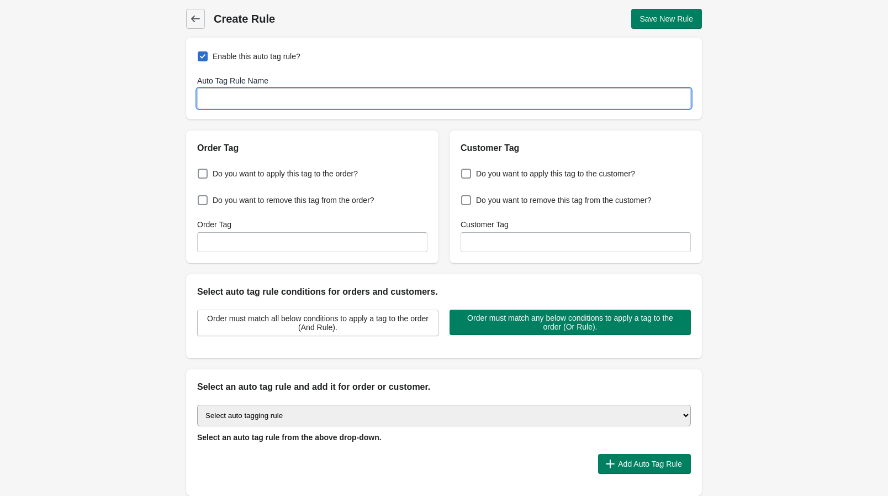
click at [388, 99] on input "Auto Tag Rule Name" at bounding box center [444, 98] width 494 height 20
drag, startPoint x: 320, startPoint y: 104, endPoint x: 132, endPoint y: 99, distance: 188.5
click at [132, 99] on div "Back Create Rule Save New Rule Enable this auto tag rule? Auto Tag Rule Name UR…" at bounding box center [444, 267] width 888 height 535
type input "URGI 14.5"
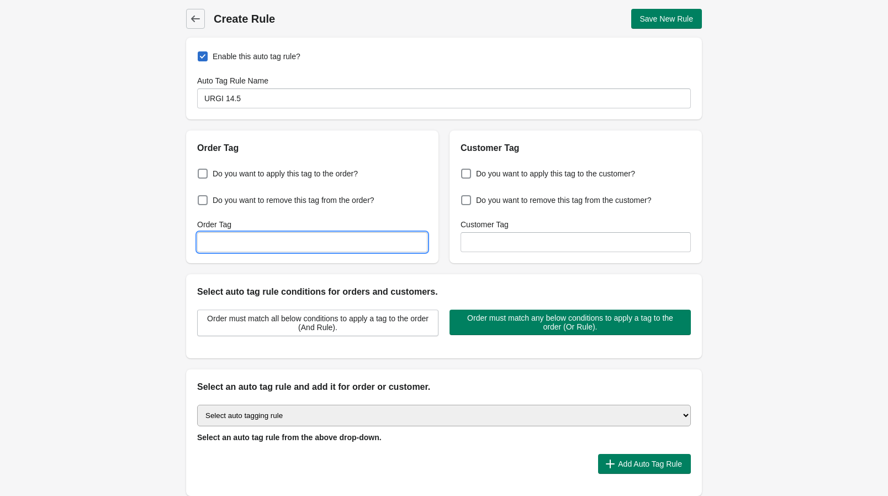
click at [269, 242] on input "Order Tag" at bounding box center [312, 242] width 230 height 20
paste input "URGI 14.5"
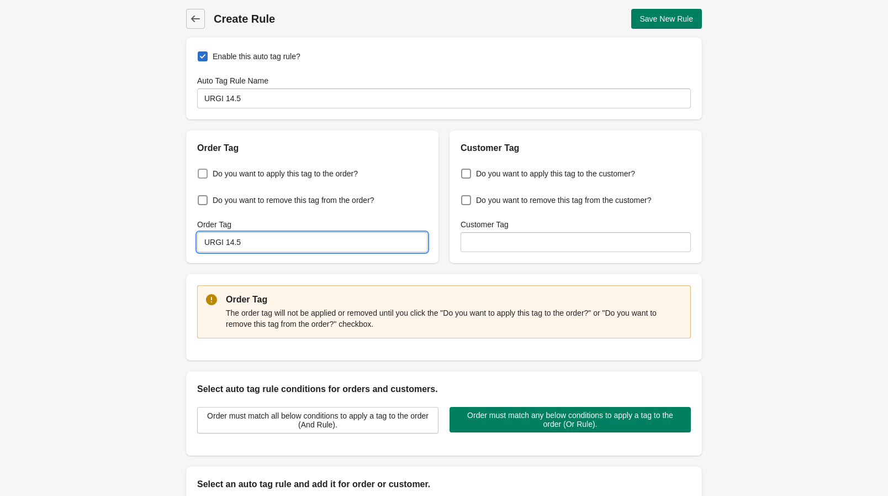
type input "URGI 14.5"
click at [200, 173] on span at bounding box center [203, 174] width 10 height 10
click at [200, 171] on input "Do you want to apply this tag to the order?" at bounding box center [200, 170] width 1 height 1
checkbox input "true"
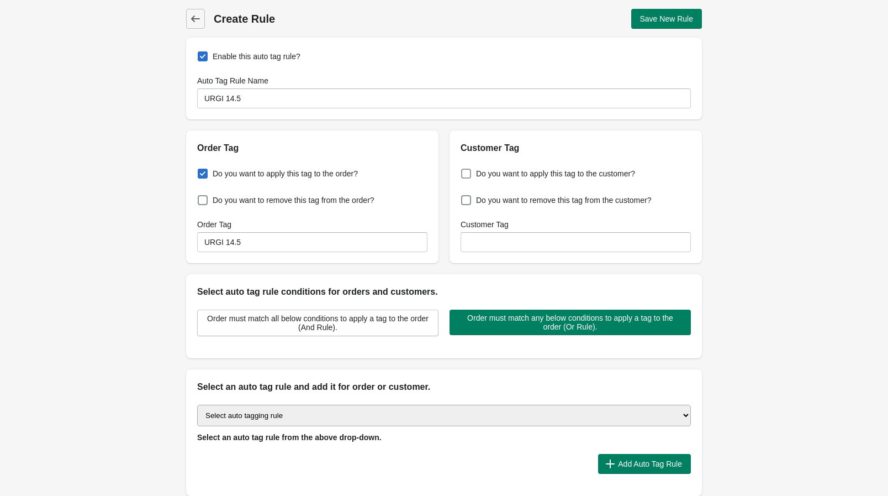
click at [467, 174] on span at bounding box center [466, 174] width 10 height 10
click at [464, 171] on input "Do you want to apply this tag to the customer?" at bounding box center [464, 170] width 1 height 1
checkbox input "true"
click at [518, 245] on input "Customer Tag" at bounding box center [576, 242] width 230 height 20
type input "UA_Gun Purchased"
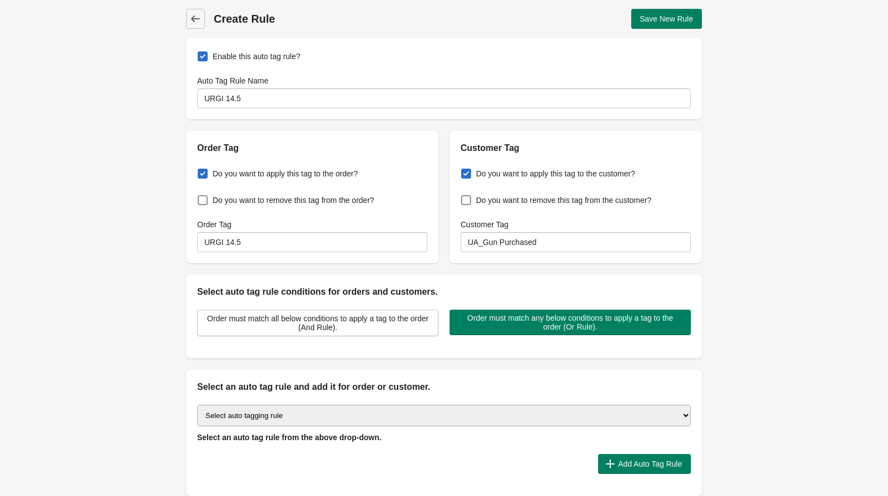
click at [529, 261] on div "Do you want to apply this tag to the customer? Do you want to remove this tag f…" at bounding box center [576, 209] width 253 height 108
click at [127, 197] on div "Back Create Rule Save New Rule Enable this auto tag rule? Auto Tag Rule Name UR…" at bounding box center [444, 267] width 888 height 535
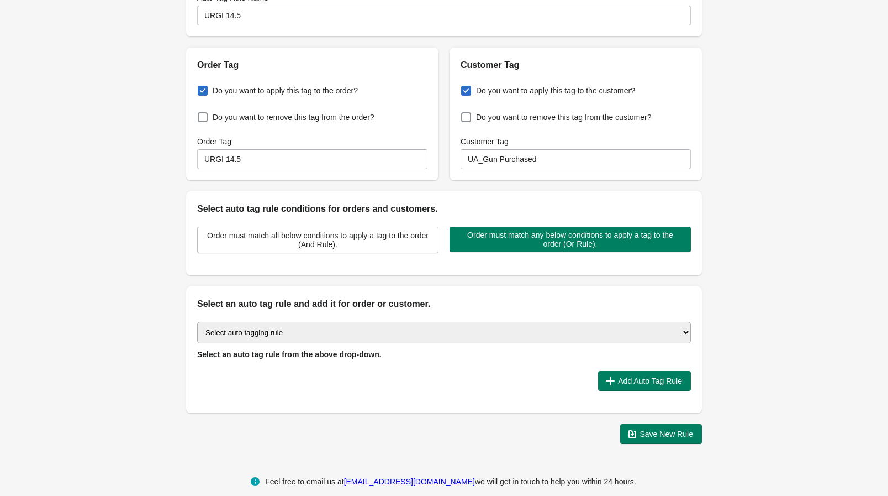
scroll to position [96, 0]
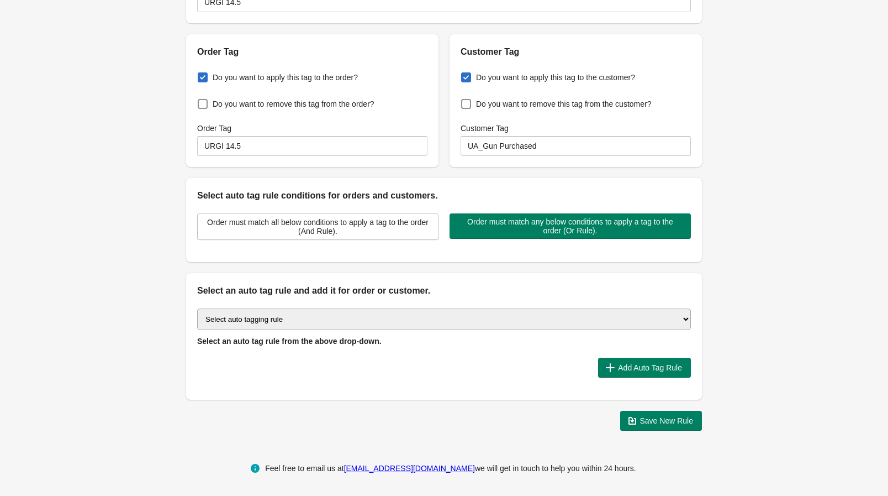
click at [318, 322] on select "Select auto tagging rule Tag by order amount Tag based on the order count (Volu…" at bounding box center [444, 319] width 494 height 22
select select "1"
click at [197, 308] on select "Select auto tagging rule Tag by order amount Tag based on the order count (Volu…" at bounding box center [444, 319] width 494 height 22
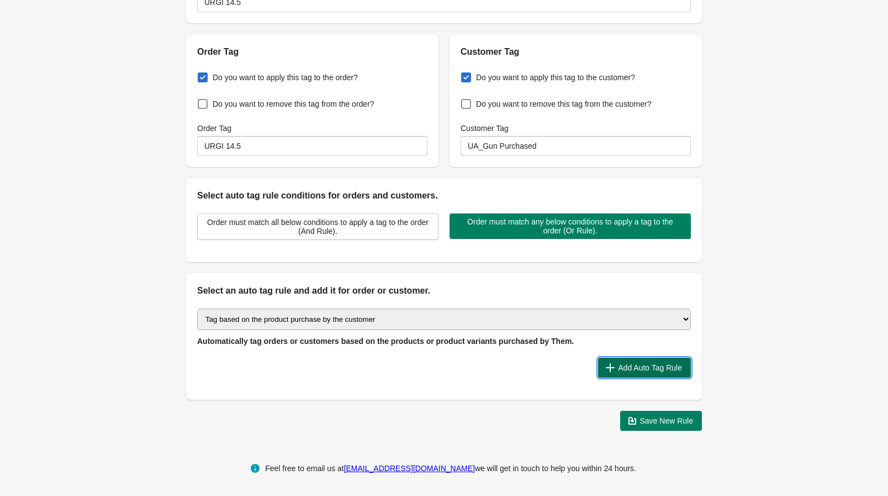
click at [647, 364] on span "Add Auto Tag Rule" at bounding box center [650, 367] width 64 height 9
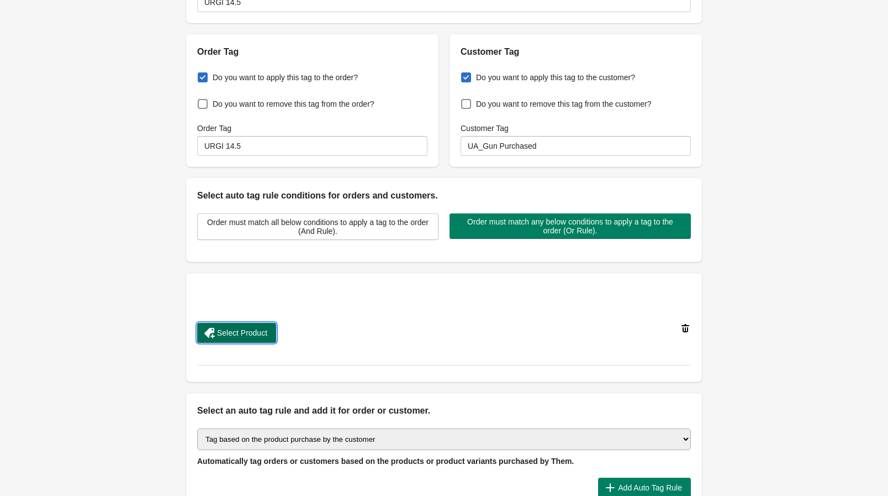
click at [242, 325] on button "Select Product" at bounding box center [236, 333] width 79 height 20
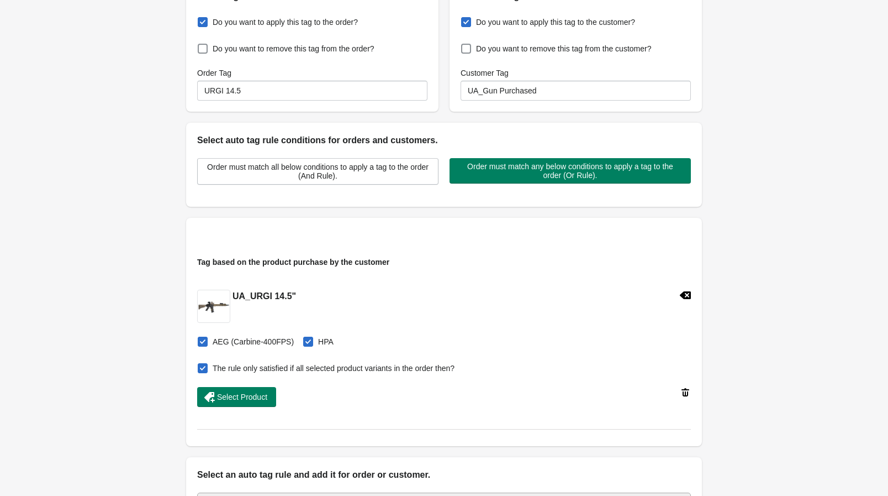
scroll to position [146, 0]
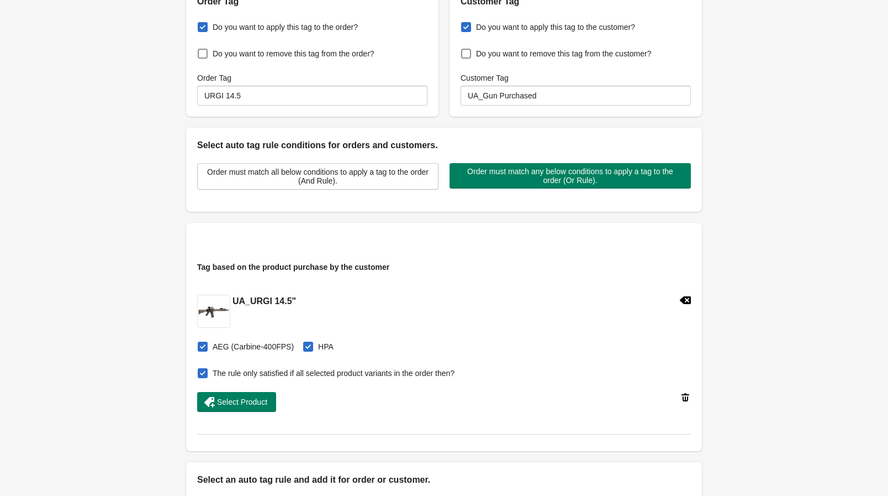
click at [303, 345] on span at bounding box center [308, 346] width 10 height 10
click at [306, 344] on input "HPA" at bounding box center [306, 343] width 1 height 1
checkbox input "false"
click at [201, 375] on span at bounding box center [203, 373] width 10 height 10
click at [201, 370] on input "The rule only satisfied if all selected product variants in the order then?" at bounding box center [200, 370] width 1 height 1
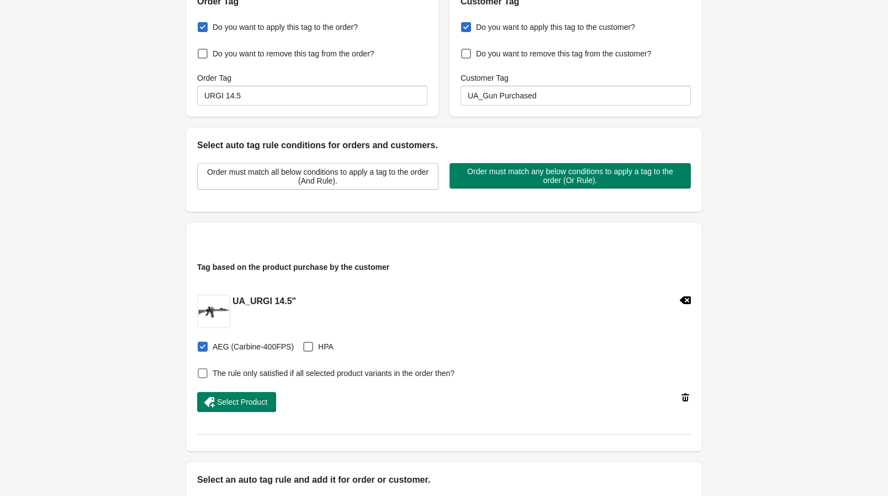
checkbox input "false"
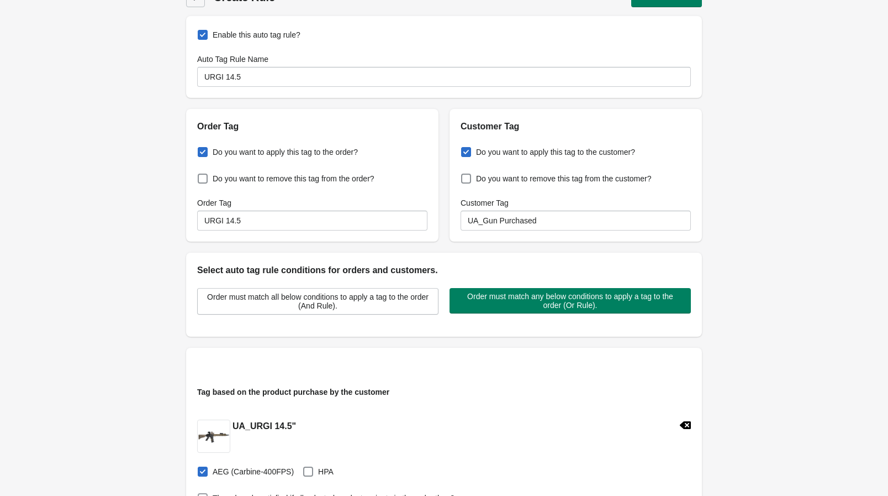
scroll to position [0, 0]
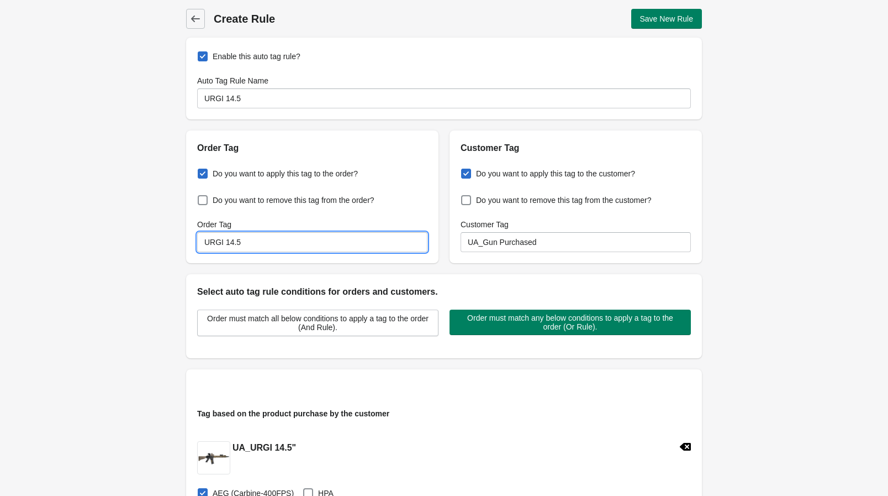
click at [278, 248] on input "URGI 14.5" at bounding box center [312, 242] width 230 height 20
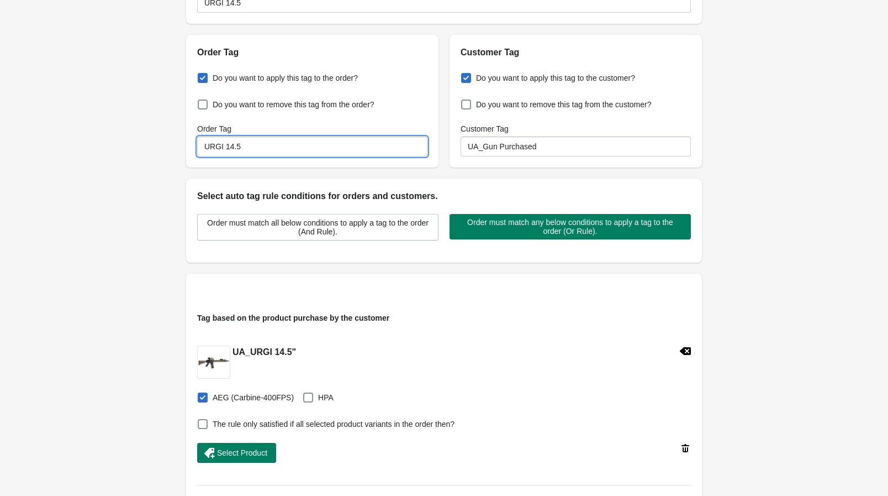
scroll to position [100, 0]
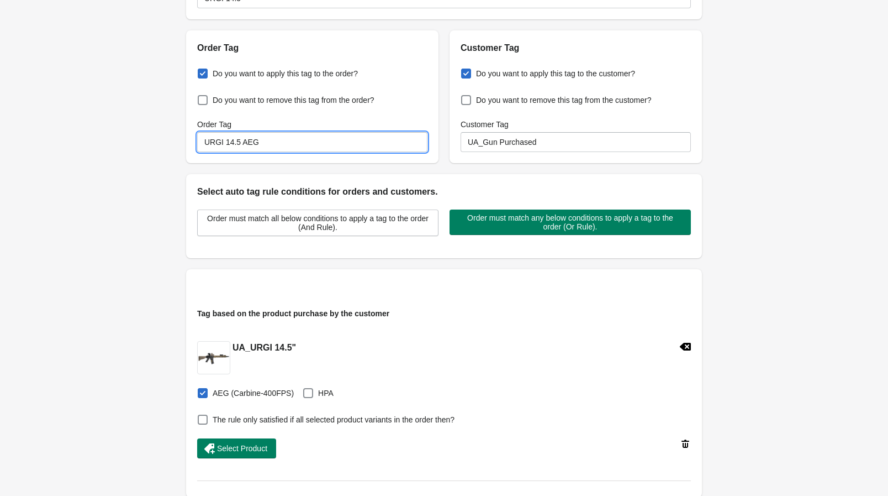
drag, startPoint x: 269, startPoint y: 141, endPoint x: 106, endPoint y: 144, distance: 163.0
click at [107, 144] on div "Back Create Rule Save New Rule Enable this auto tag rule? Auto Tag Rule Name UR…" at bounding box center [444, 287] width 888 height 775
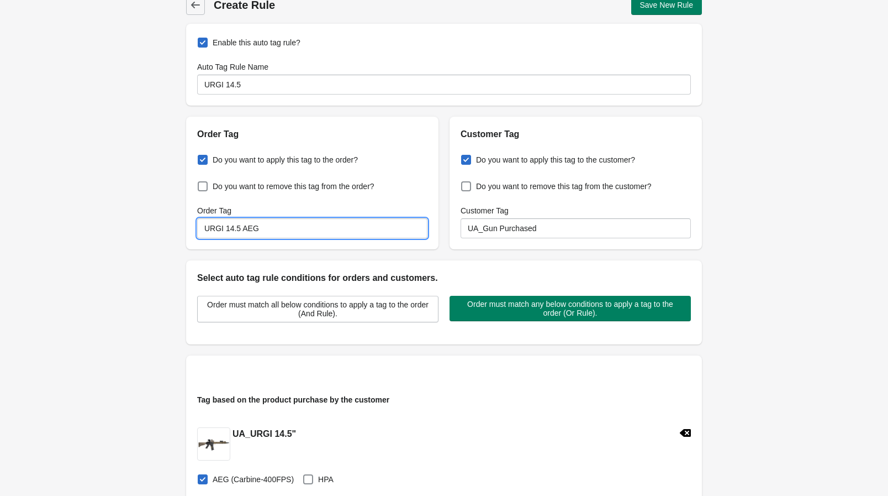
scroll to position [0, 0]
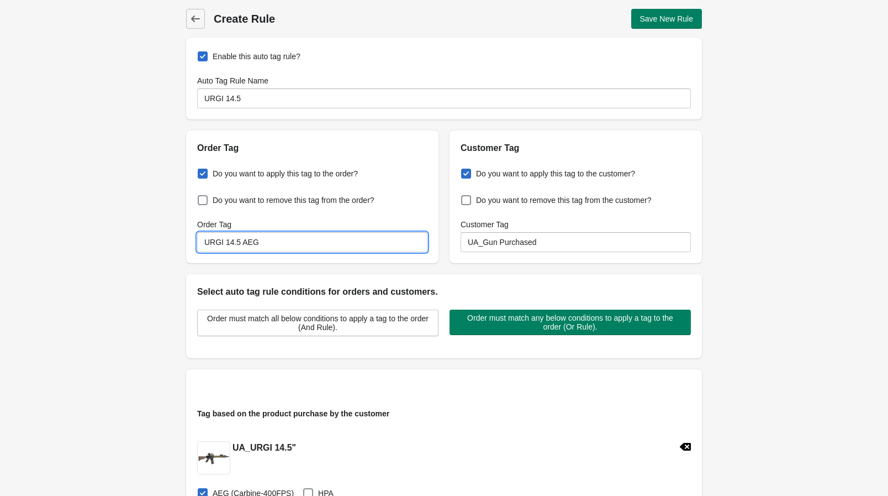
type input "URGI 14.5 AEG"
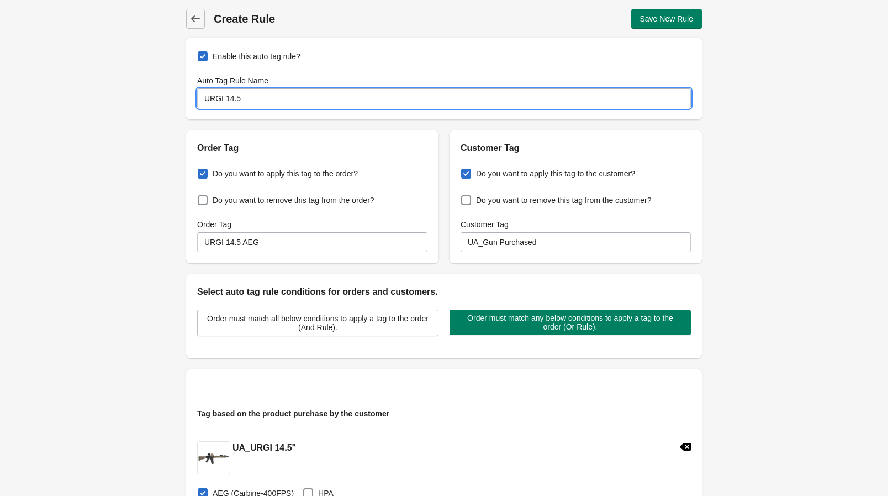
drag, startPoint x: 285, startPoint y: 91, endPoint x: 91, endPoint y: 107, distance: 194.1
click at [97, 107] on div "Back Create Rule Save New Rule Enable this auto tag rule? Auto Tag Rule Name UR…" at bounding box center [444, 387] width 888 height 775
paste input "AEG"
type input "URGI 14.5 AEG"
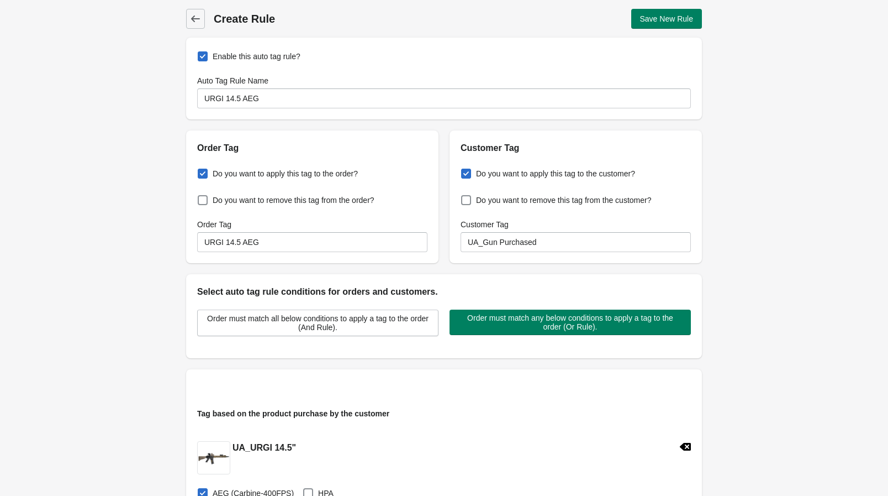
click at [134, 223] on div "Back Create Rule Save New Rule Enable this auto tag rule? Auto Tag Rule Name UR…" at bounding box center [444, 387] width 888 height 775
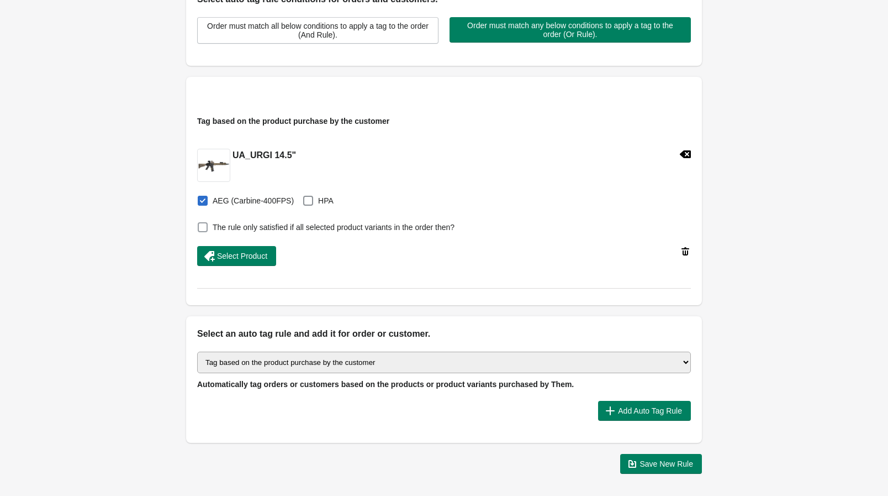
scroll to position [335, 0]
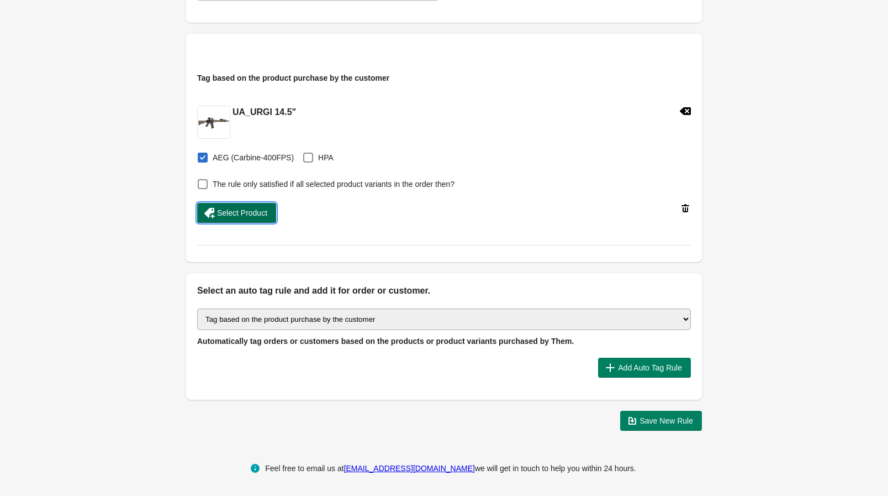
click at [256, 219] on button "Select Product" at bounding box center [236, 213] width 79 height 20
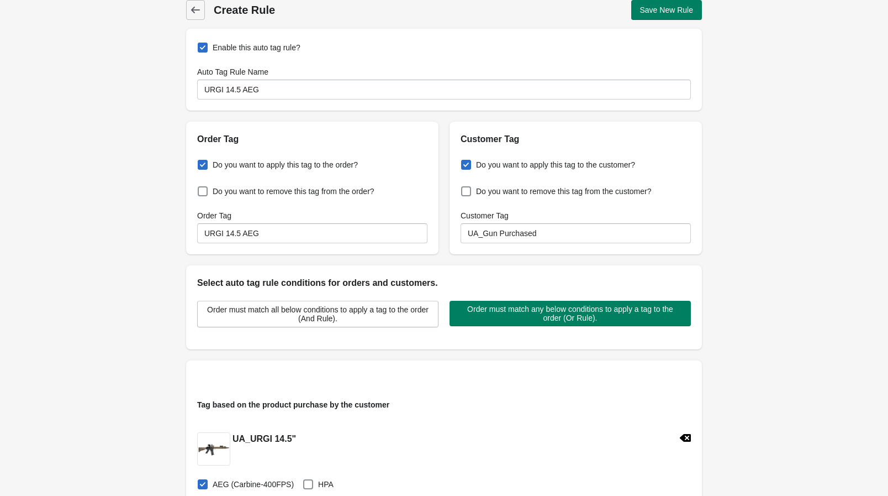
scroll to position [0, 0]
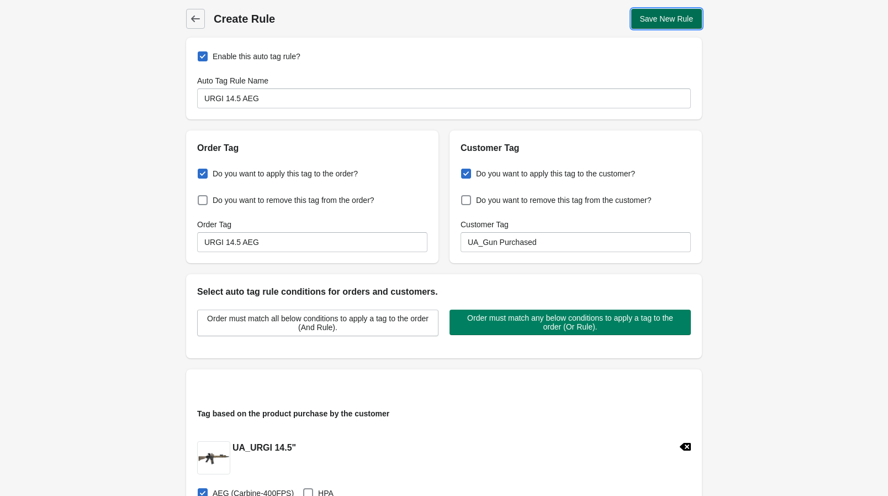
click at [676, 18] on span "Save New Rule" at bounding box center [667, 18] width 54 height 9
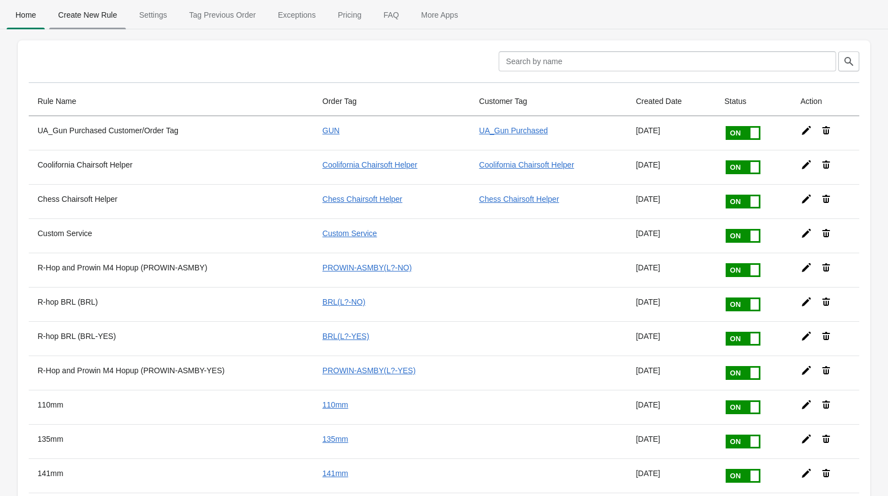
click at [106, 14] on span "Create New Rule" at bounding box center [87, 15] width 77 height 20
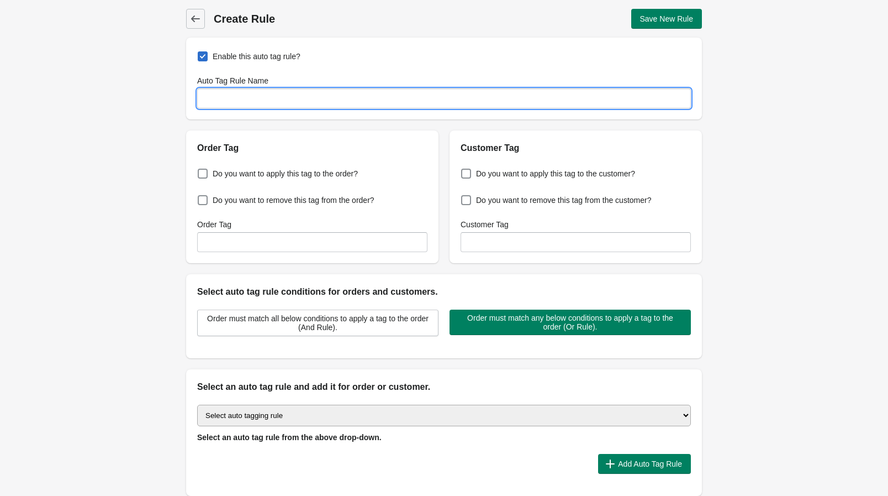
click at [255, 99] on input "Auto Tag Rule Name" at bounding box center [444, 98] width 494 height 20
paste input "URGI 14.5 AEG"
click at [248, 97] on input "URGI 14.5 AEG" at bounding box center [444, 98] width 494 height 20
drag, startPoint x: 265, startPoint y: 98, endPoint x: 162, endPoint y: 96, distance: 103.4
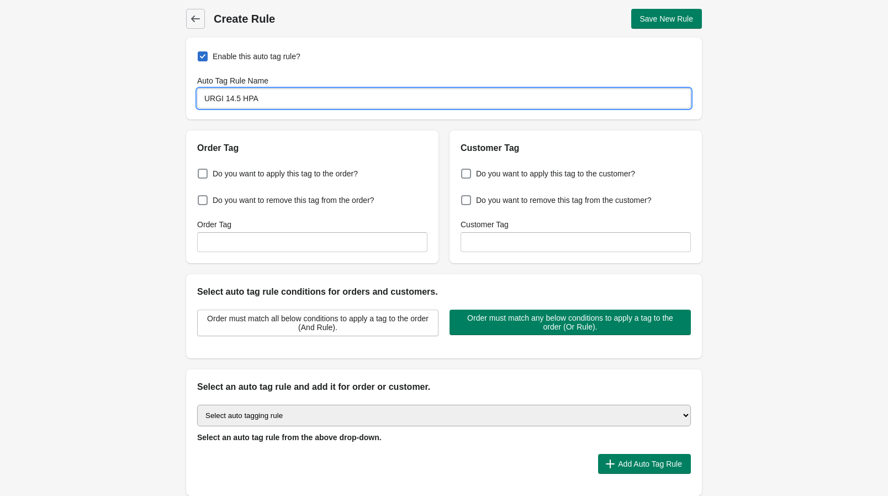
click at [162, 96] on div "Back Create Rule Save New Rule Enable this auto tag rule? Auto Tag Rule Name UR…" at bounding box center [444, 267] width 888 height 535
type input "URGI 14.5 HPA"
click at [255, 241] on input "Order Tag" at bounding box center [312, 242] width 230 height 20
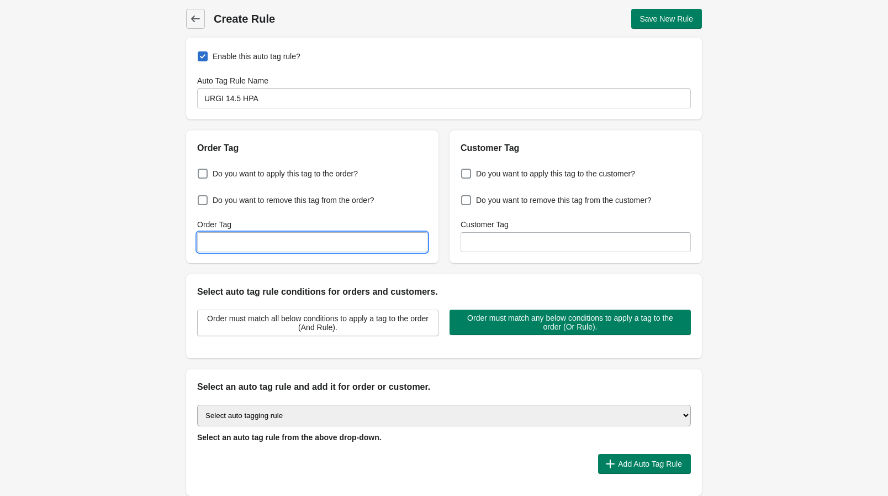
paste input "URGI 14.5 HPA"
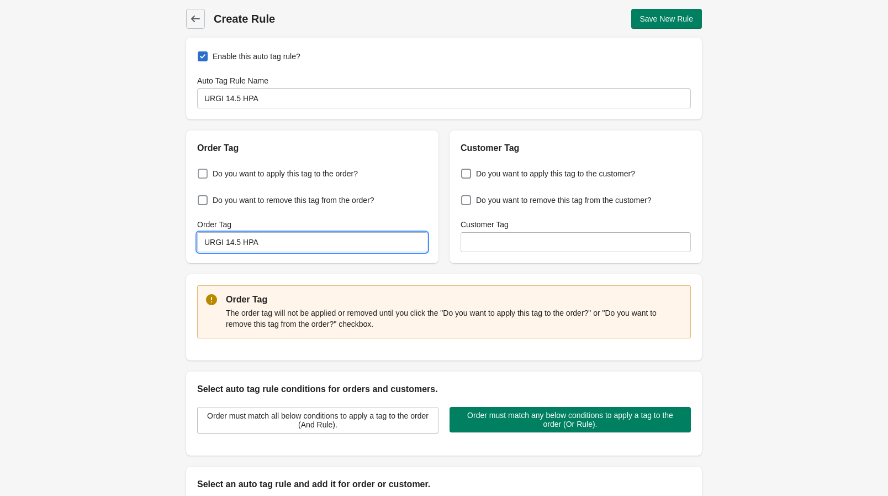
type input "URGI 14.5 HPA"
click at [205, 173] on span at bounding box center [203, 174] width 10 height 10
click at [201, 171] on input "Do you want to apply this tag to the order?" at bounding box center [200, 170] width 1 height 1
checkbox input "true"
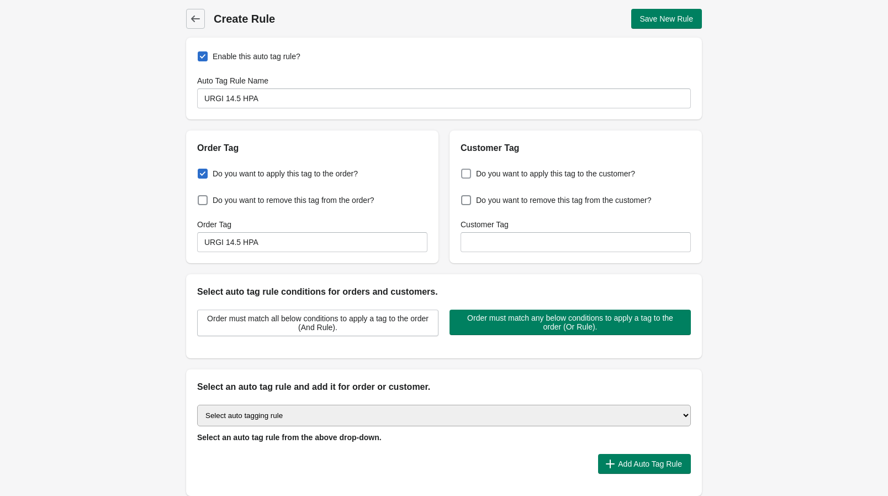
click at [469, 175] on span at bounding box center [466, 174] width 10 height 10
click at [464, 171] on input "Do you want to apply this tag to the customer?" at bounding box center [464, 170] width 1 height 1
checkbox input "true"
click at [488, 239] on input "Customer Tag" at bounding box center [576, 242] width 230 height 20
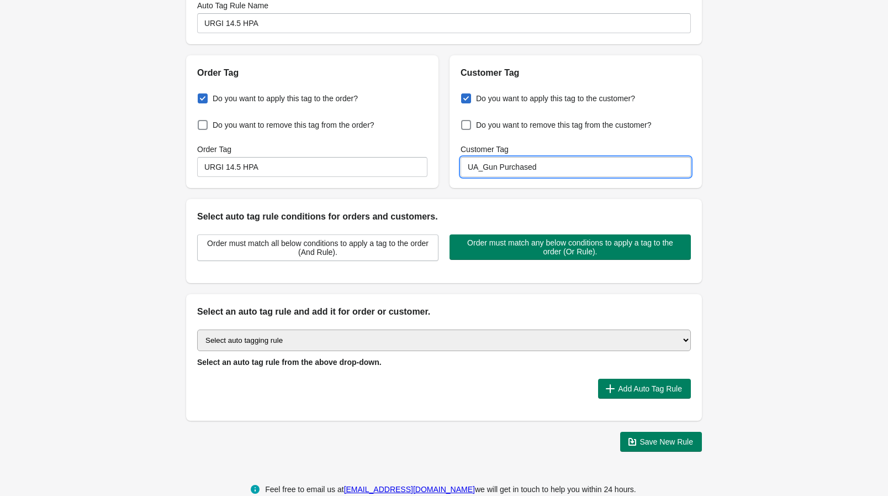
scroll to position [96, 0]
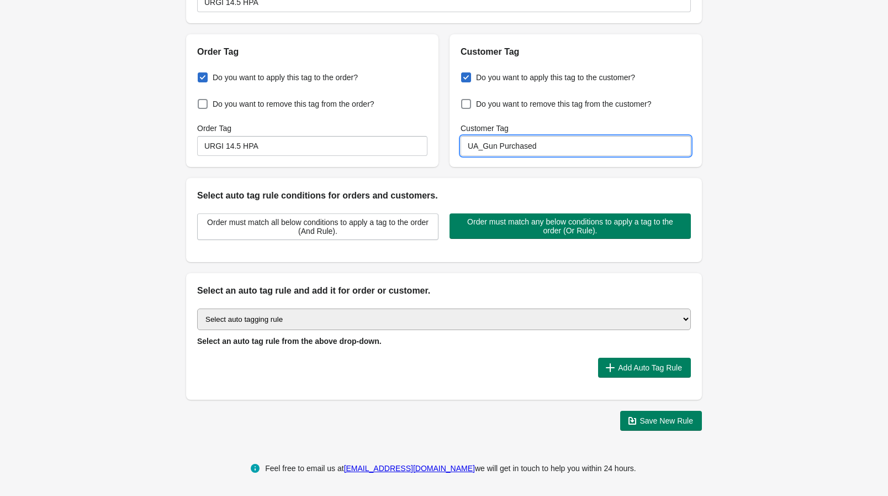
type input "UA_Gun Purchased"
click at [296, 317] on select "Select auto tagging rule Tag by order amount Tag based on the order count (Volu…" at bounding box center [444, 319] width 494 height 22
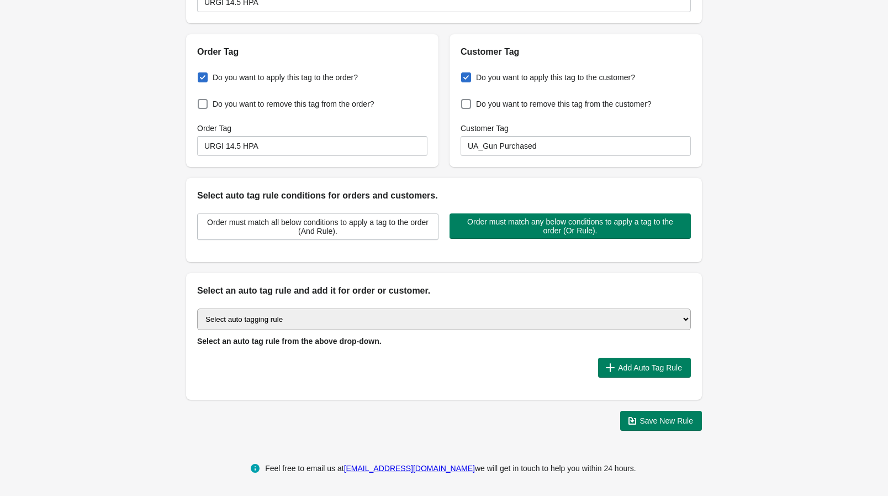
select select "1"
click at [197, 308] on select "Select auto tagging rule Tag by order amount Tag based on the order count (Volu…" at bounding box center [444, 319] width 494 height 22
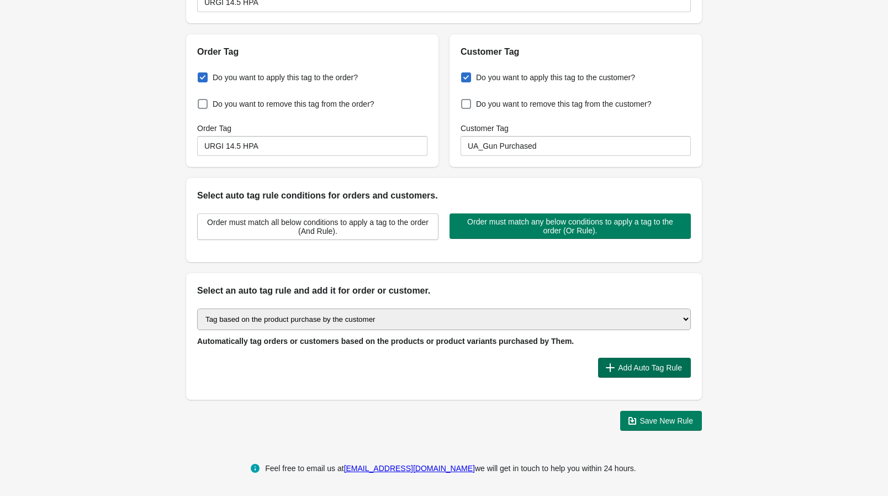
click at [644, 366] on span "Add Auto Tag Rule" at bounding box center [650, 367] width 64 height 9
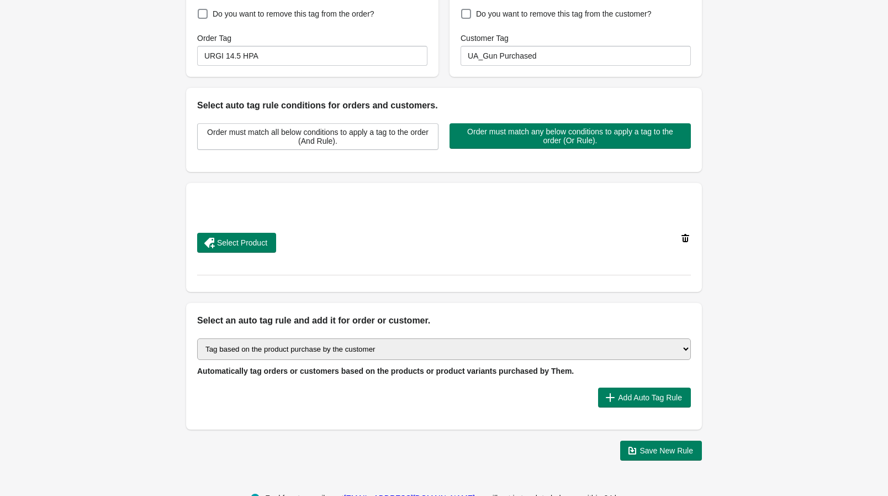
scroll to position [197, 0]
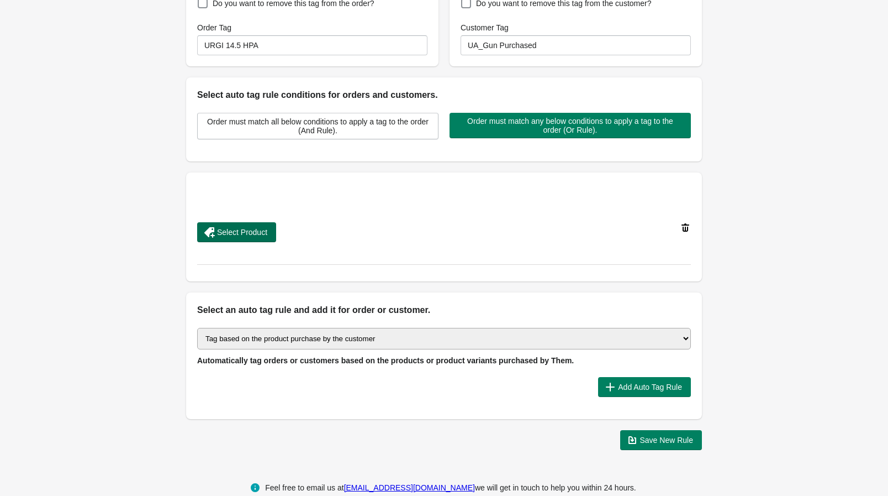
click at [244, 223] on button "Select Product" at bounding box center [236, 232] width 79 height 20
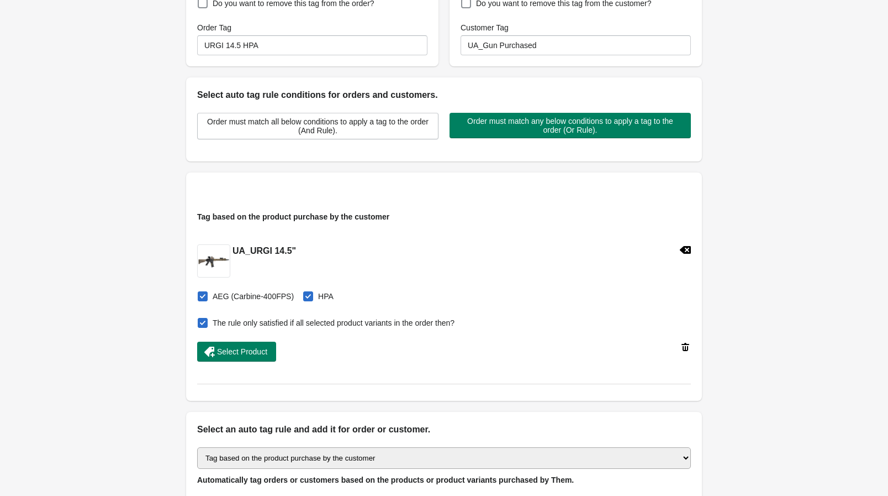
click at [206, 294] on span at bounding box center [203, 296] width 10 height 10
click at [201, 293] on input "AEG (Carbine-400FPS)" at bounding box center [200, 293] width 1 height 1
checkbox input "false"
click at [202, 321] on span at bounding box center [203, 323] width 10 height 10
click at [201, 320] on input "The rule only satisfied if all selected product variants in the order then?" at bounding box center [200, 319] width 1 height 1
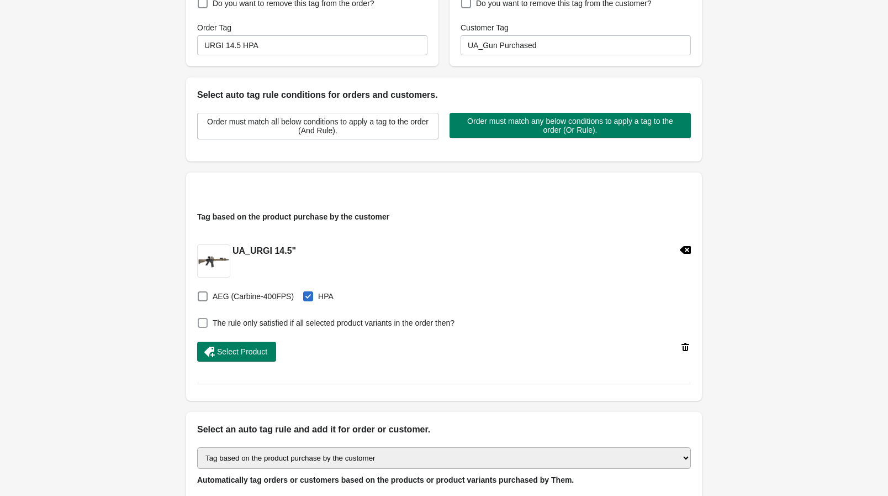
checkbox input "false"
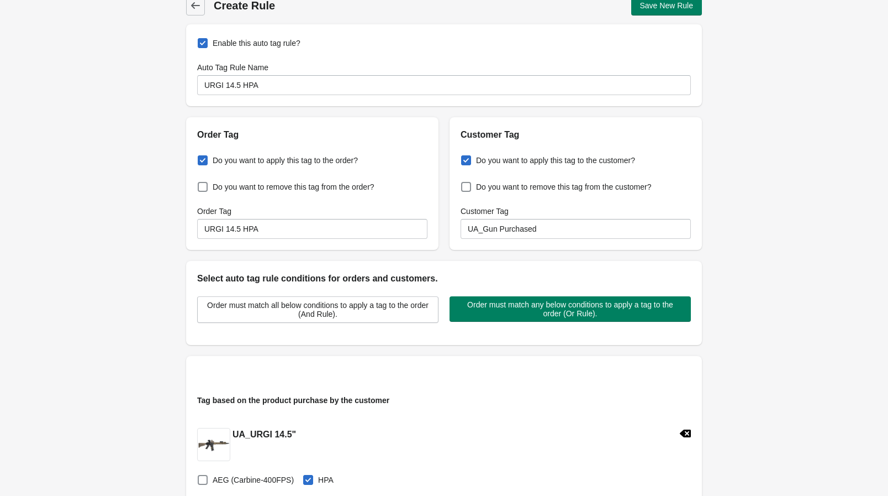
scroll to position [0, 0]
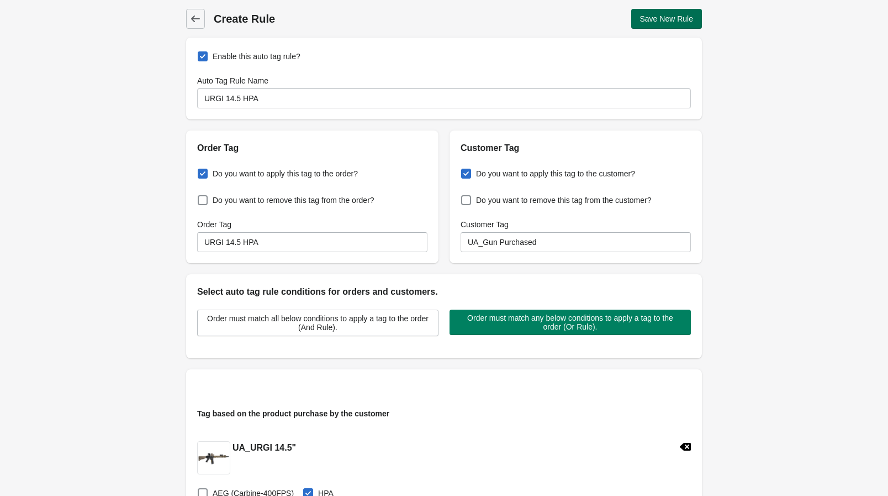
click at [667, 19] on span "Save New Rule" at bounding box center [667, 18] width 54 height 9
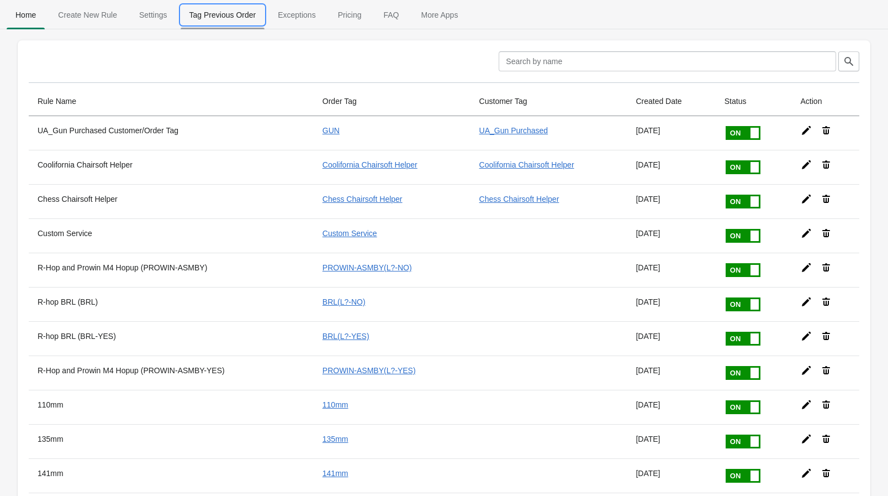
click at [224, 15] on span "Tag Previous Order" at bounding box center [223, 15] width 85 height 20
